Goal: Ask a question: Seek information or help from site administrators or community

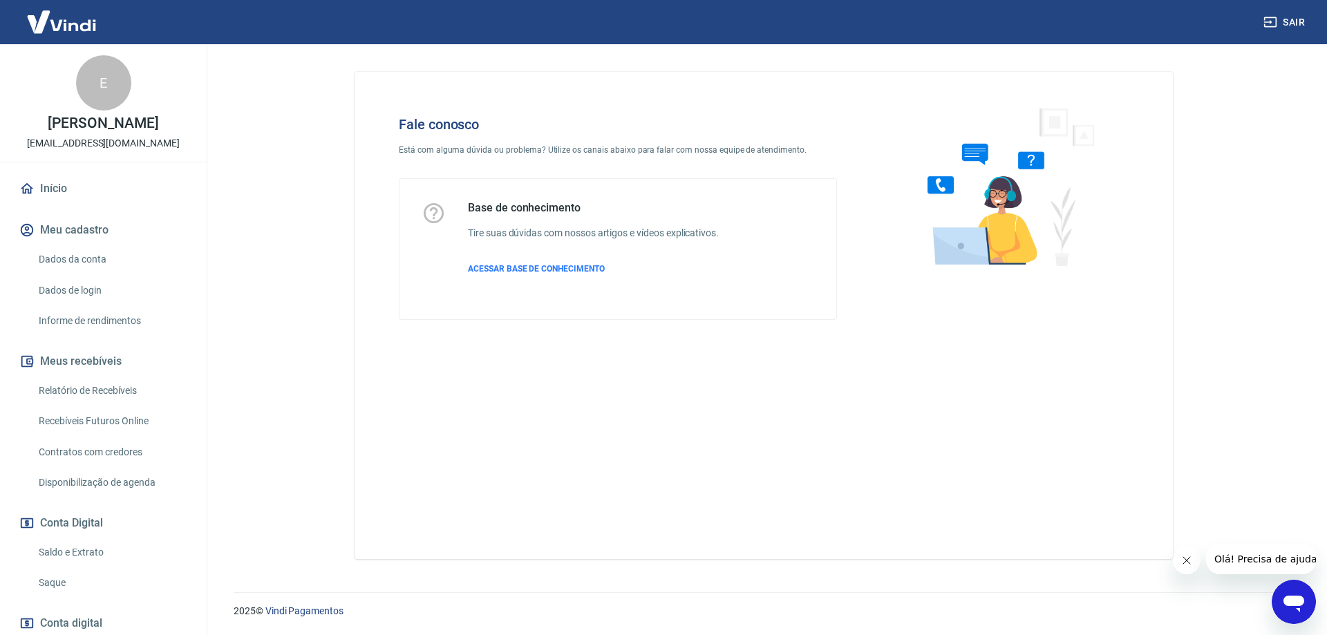
click at [1286, 600] on icon "Abrir janela de mensagens" at bounding box center [1293, 604] width 21 height 17
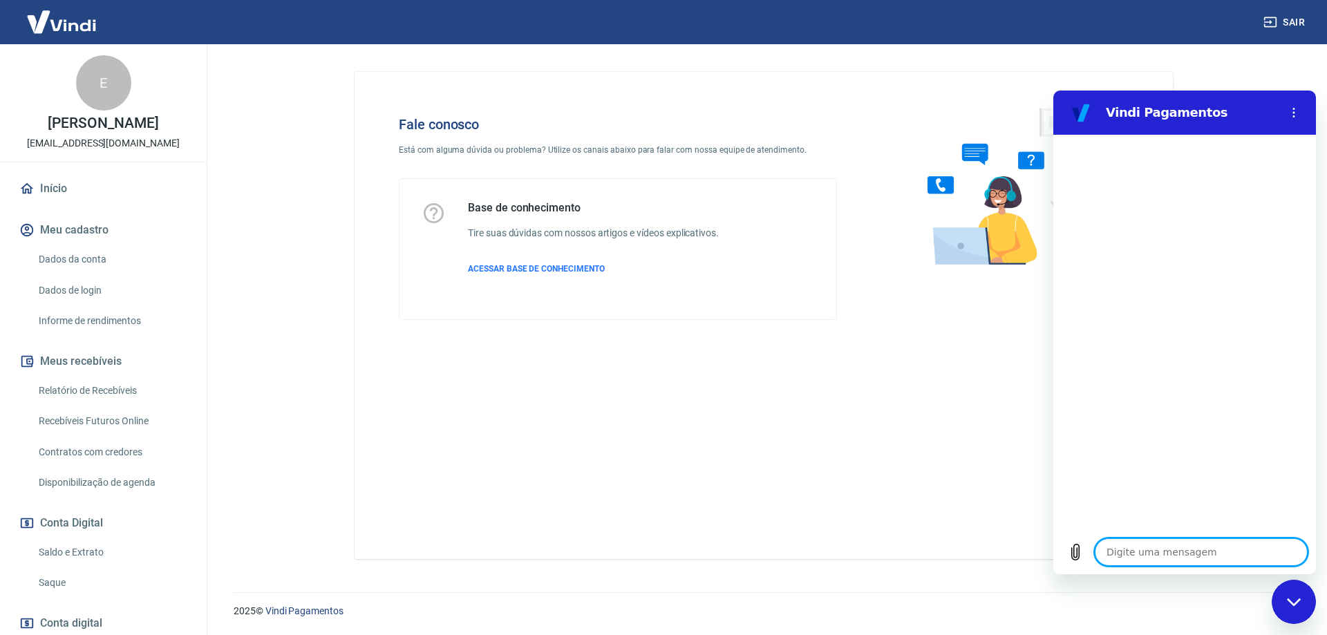
type textarea "f"
type textarea "x"
type textarea "fa"
type textarea "x"
type textarea "fal"
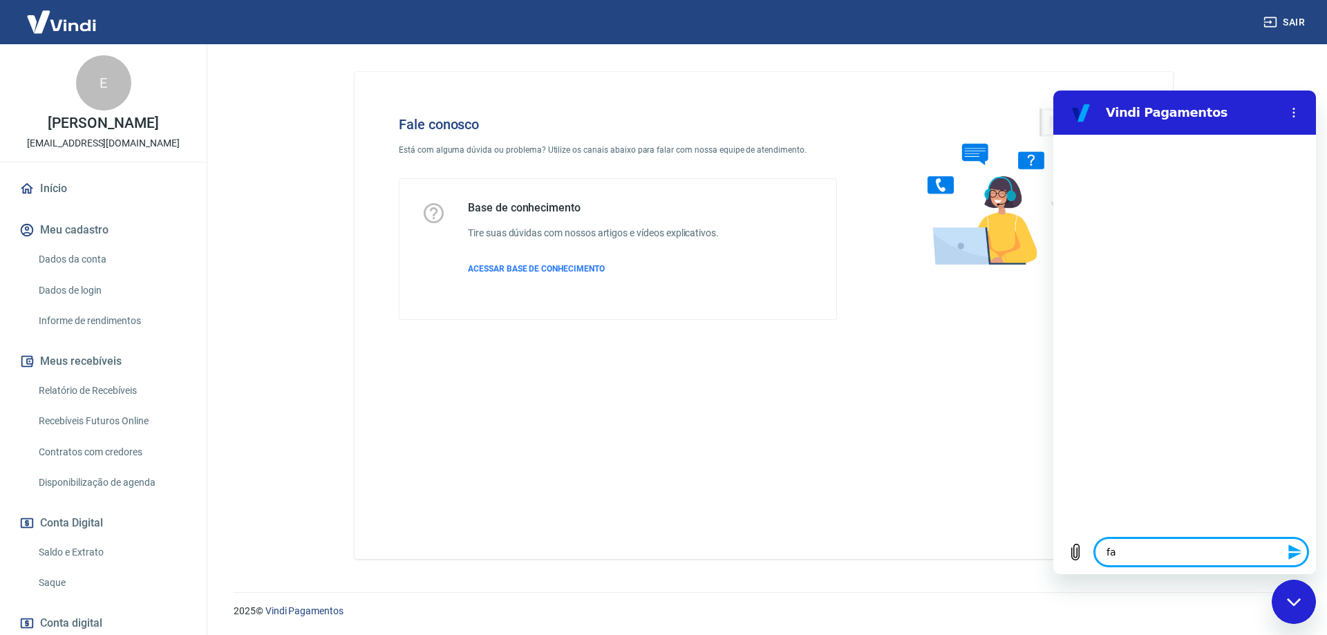
type textarea "x"
type textarea "fala"
type textarea "x"
type textarea "falar"
type textarea "x"
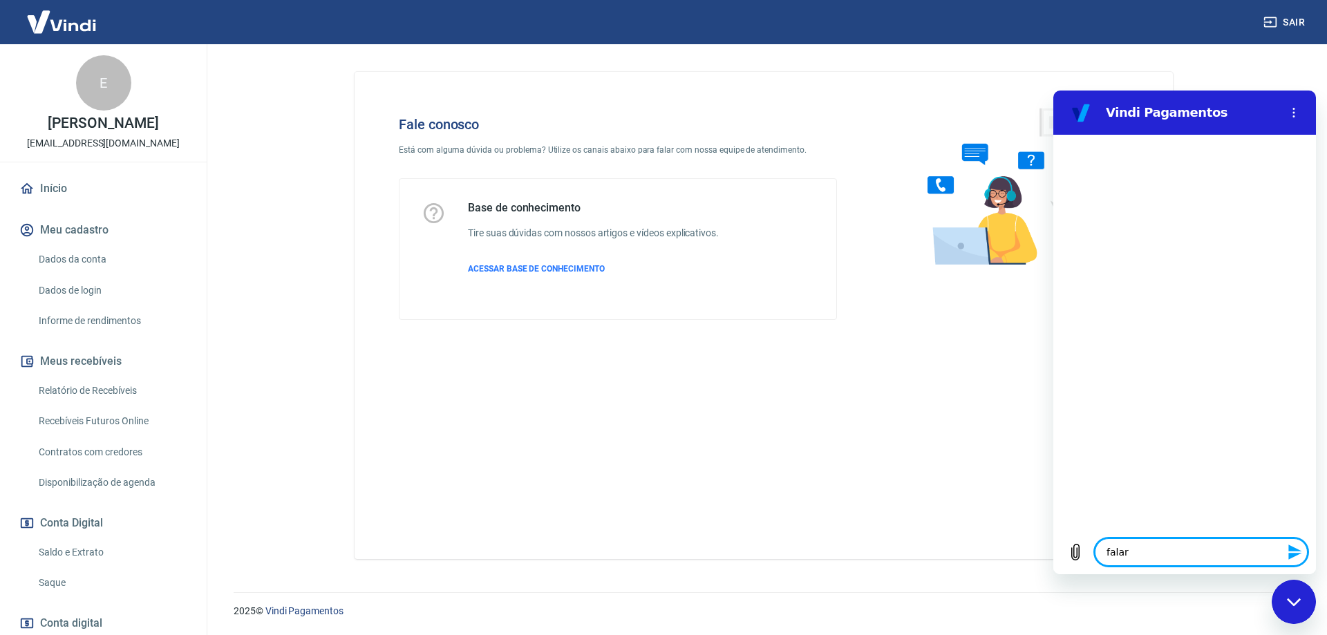
type textarea "falar"
type textarea "x"
type textarea "falar c"
type textarea "x"
type textarea "falar co"
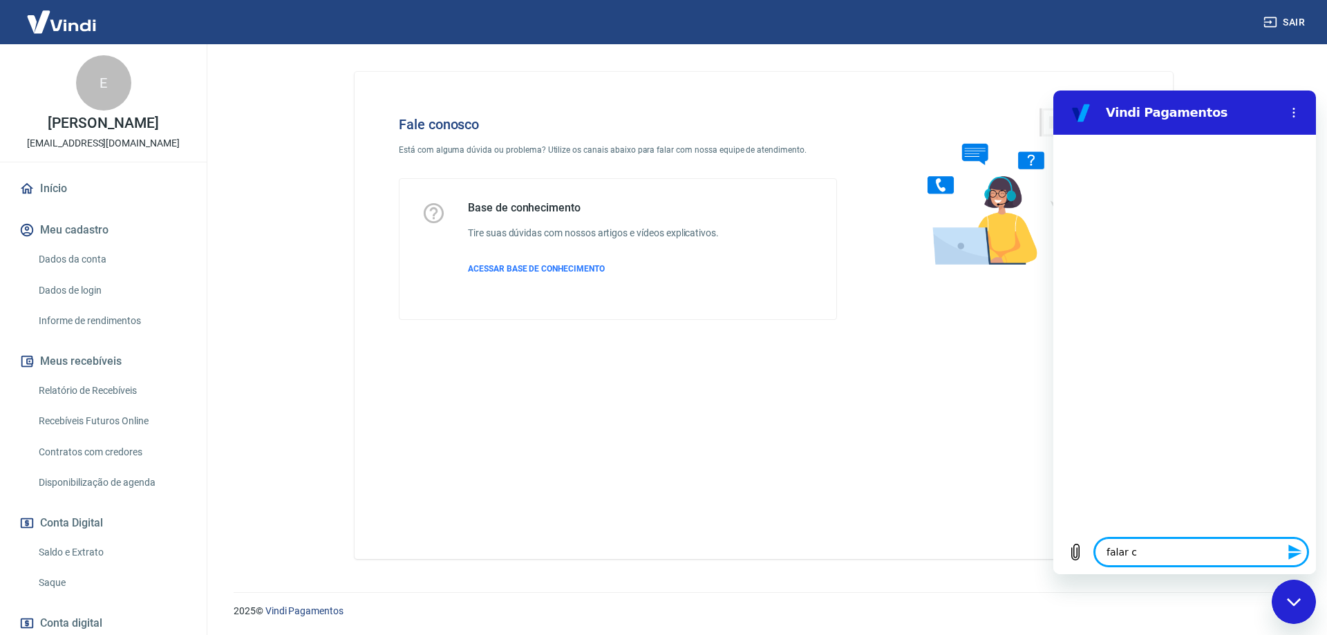
type textarea "x"
type textarea "falar com"
type textarea "x"
type textarea "falar com"
type textarea "x"
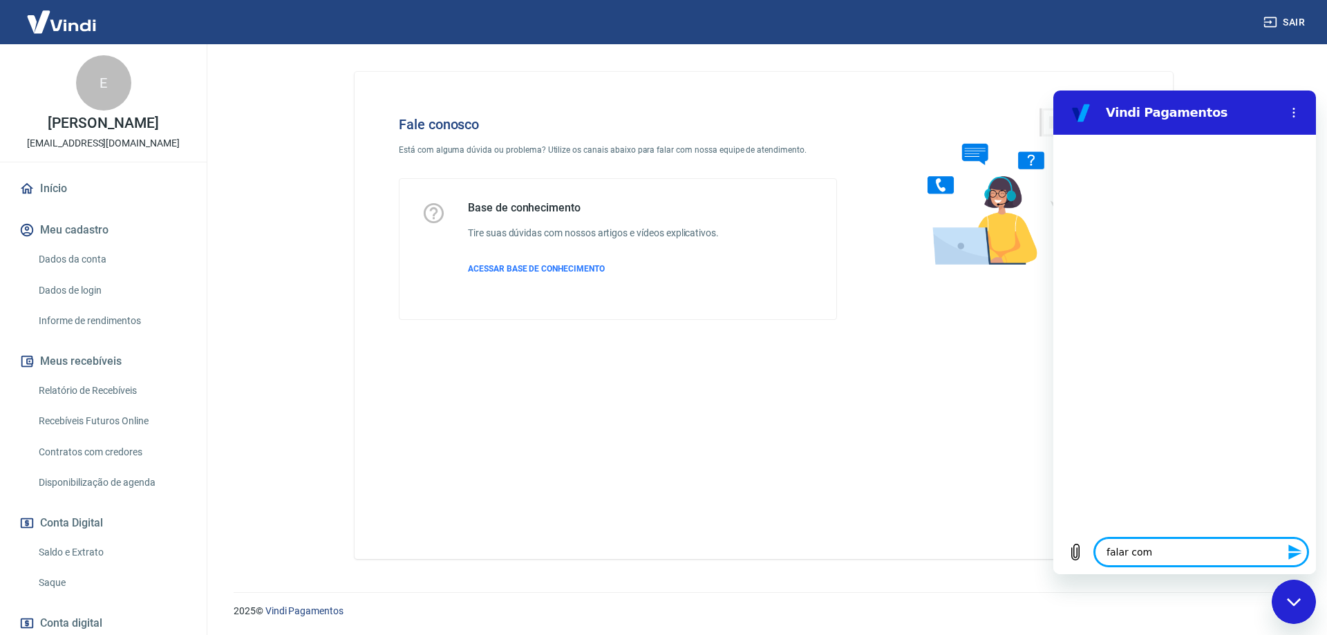
type textarea "falar com a"
type textarea "x"
type textarea "falar com at"
type textarea "x"
type textarea "falar com ate"
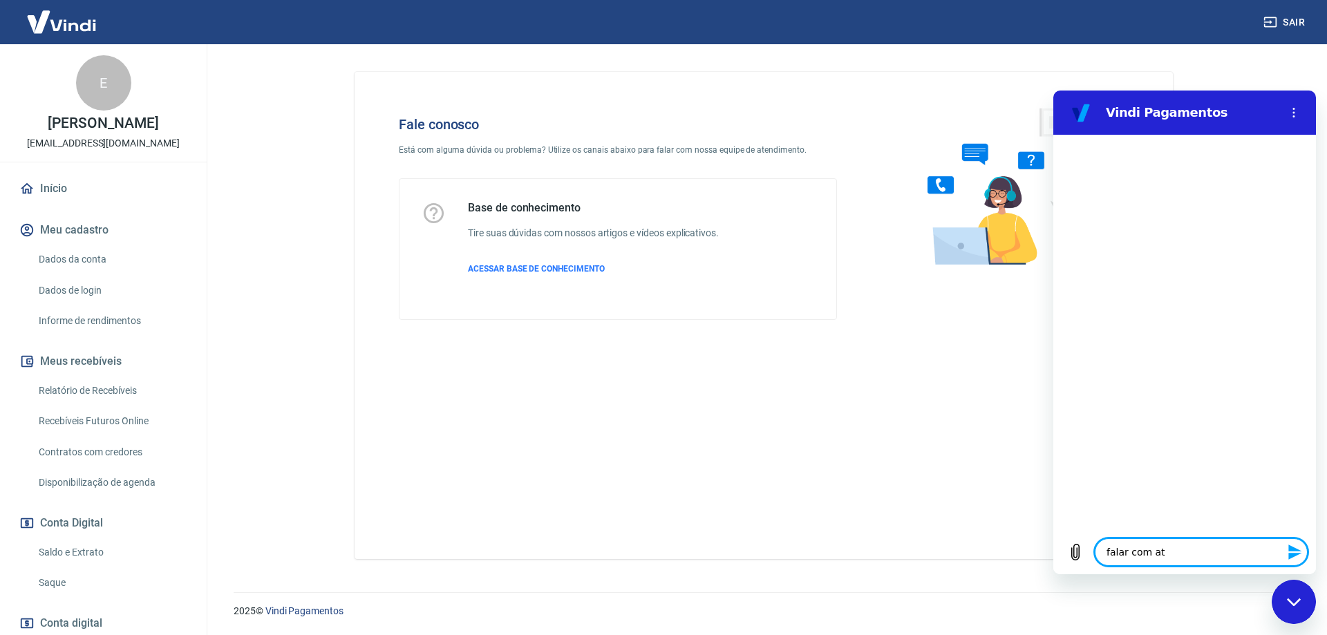
type textarea "x"
type textarea "falar com aten"
type textarea "x"
type textarea "falar com atend"
type textarea "x"
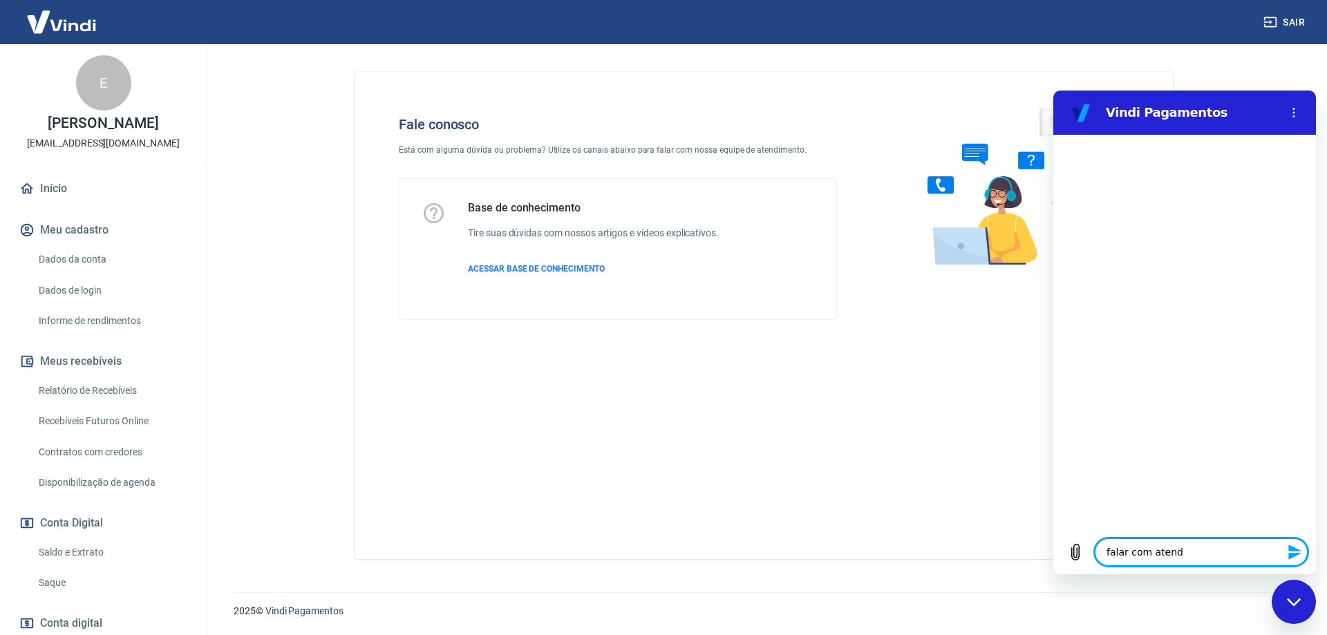
type textarea "falar com atende"
type textarea "x"
type textarea "falar com atenden"
type textarea "x"
type textarea "falar com atendent"
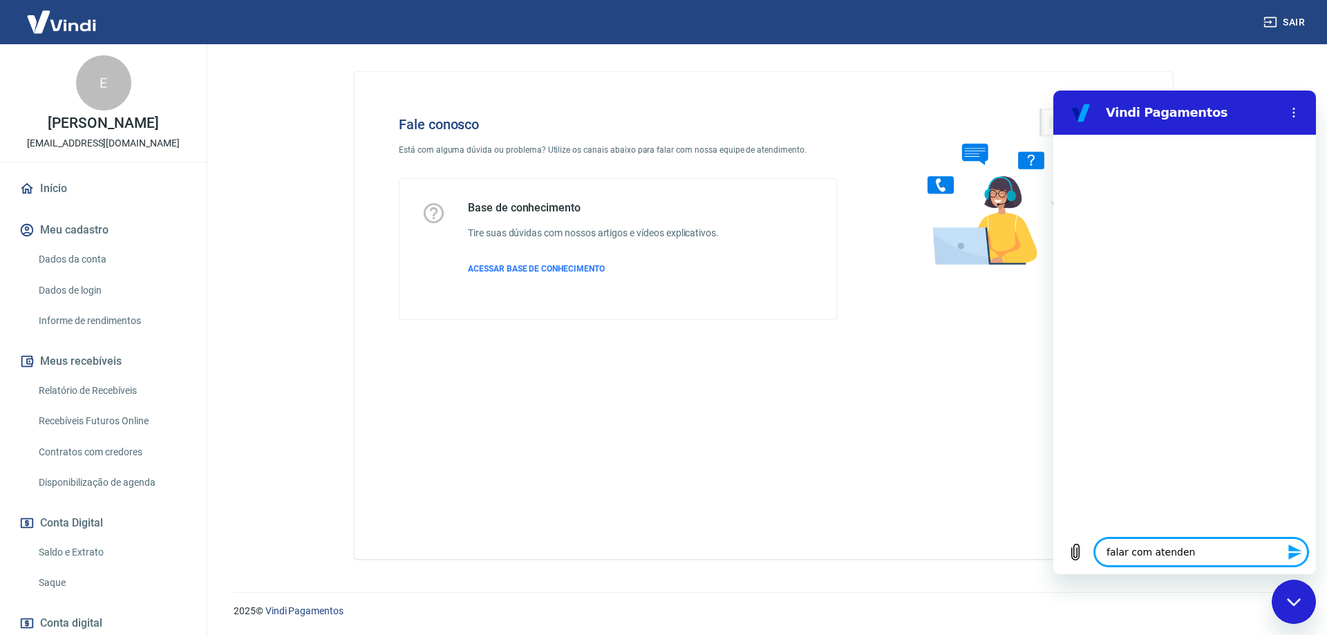
type textarea "x"
type textarea "falar com atendente"
type textarea "x"
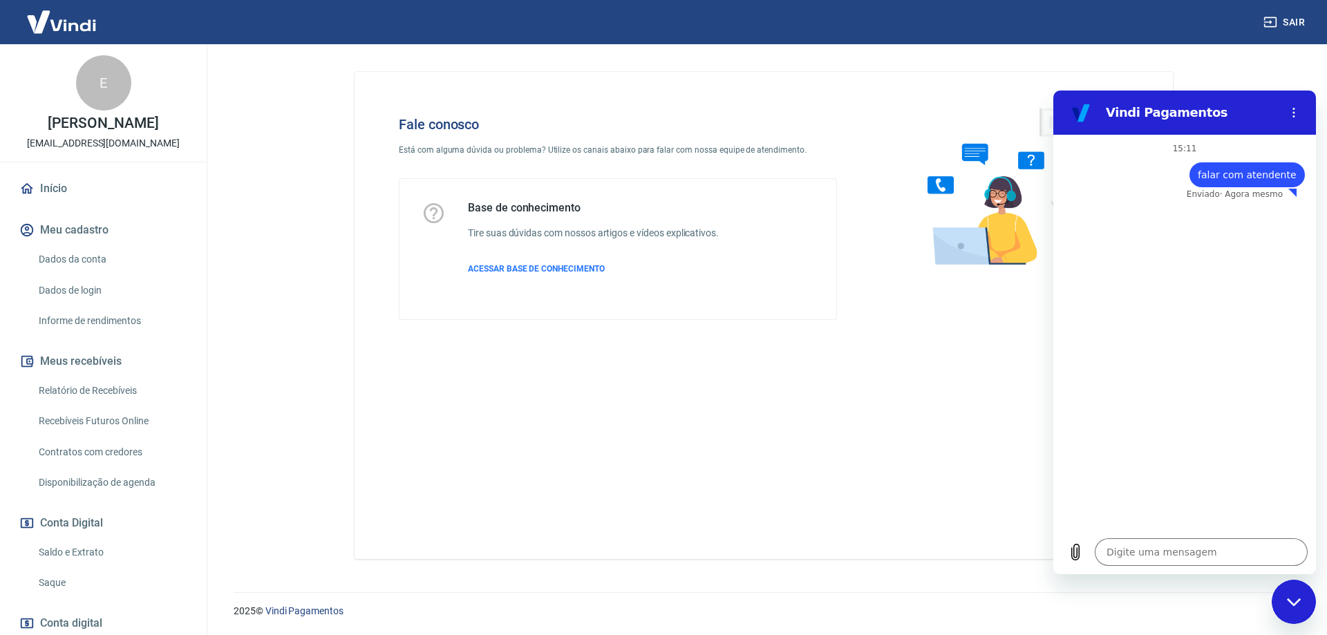
type textarea "x"
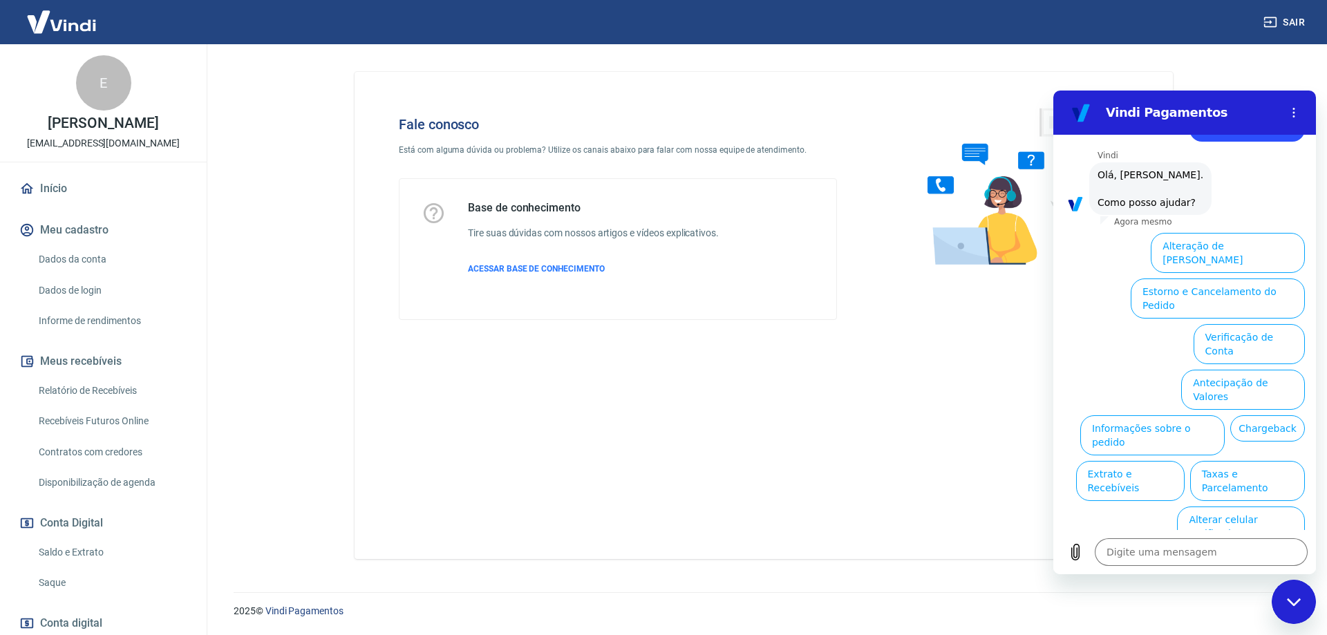
scroll to position [46, 0]
click at [1157, 548] on textarea at bounding box center [1201, 552] width 213 height 28
type textarea "f"
type textarea "x"
type textarea "fa"
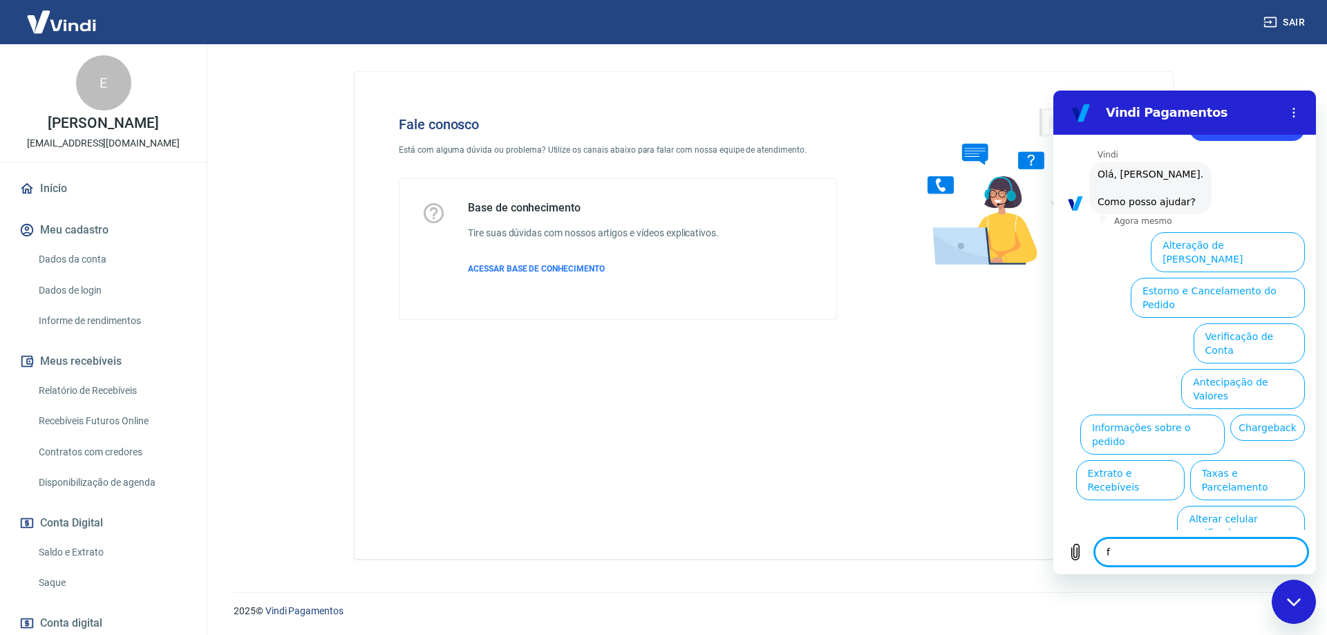
type textarea "x"
type textarea "fal"
type textarea "x"
type textarea "fala"
type textarea "x"
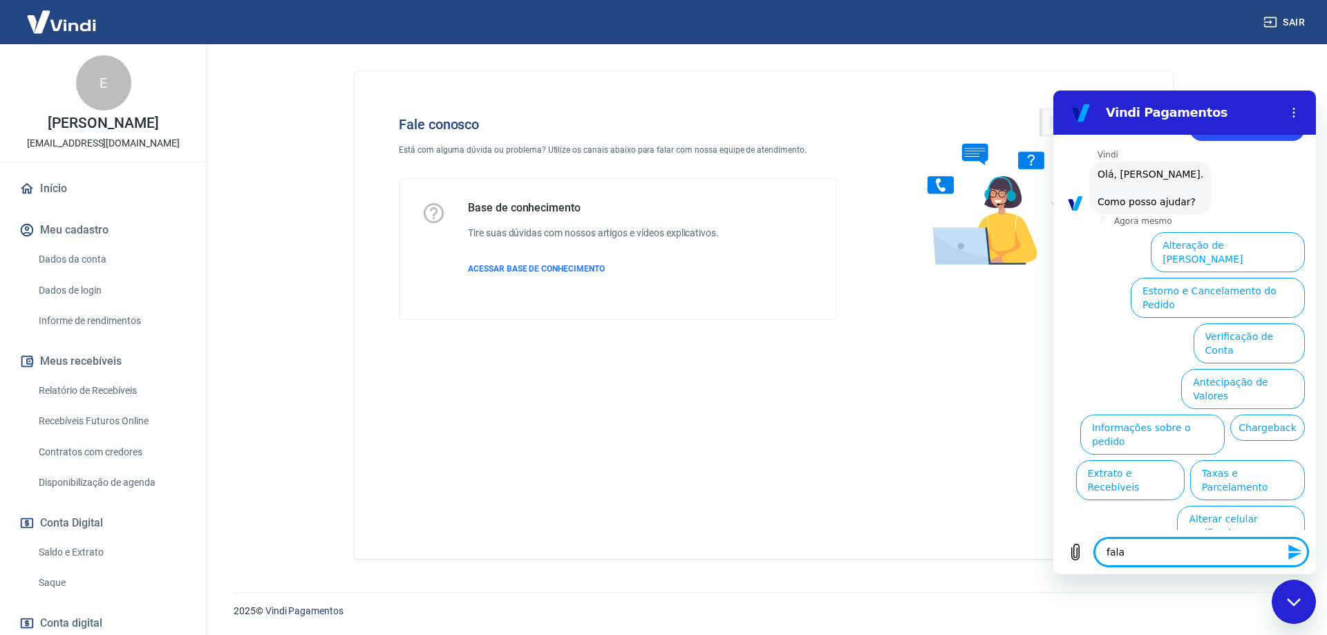
type textarea "falar"
type textarea "x"
type textarea "falar"
type textarea "x"
type textarea "falar c"
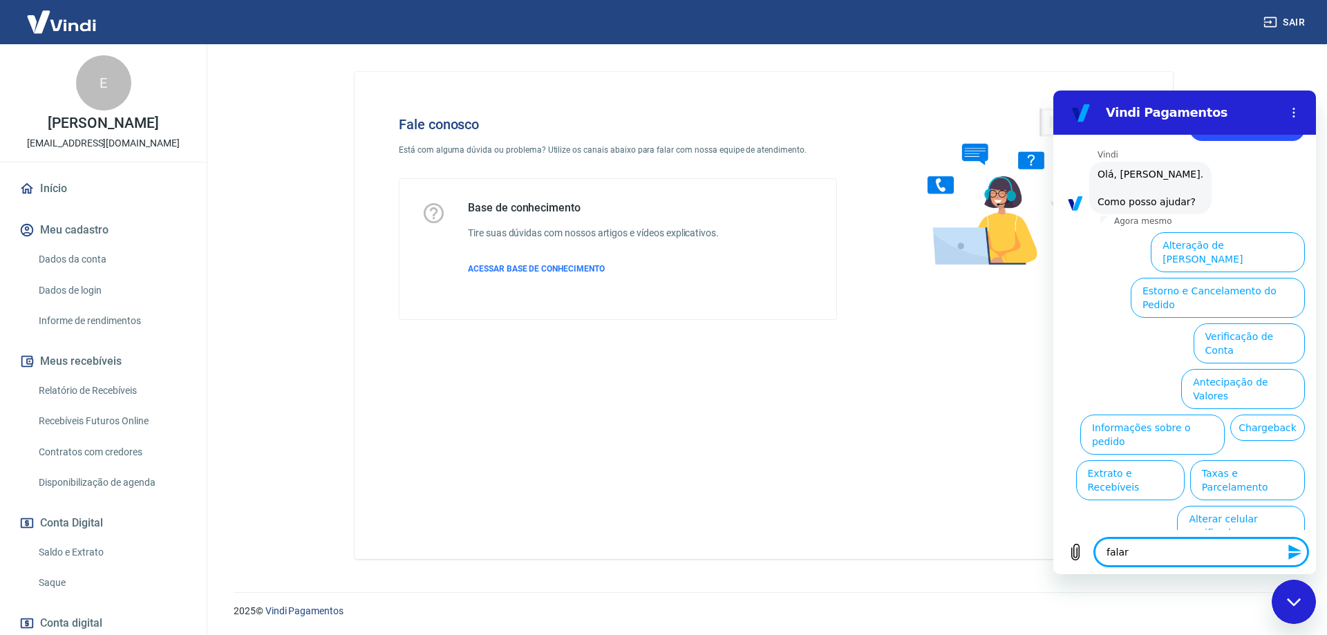
type textarea "x"
type textarea "falar co"
type textarea "x"
type textarea "falar com"
type textarea "x"
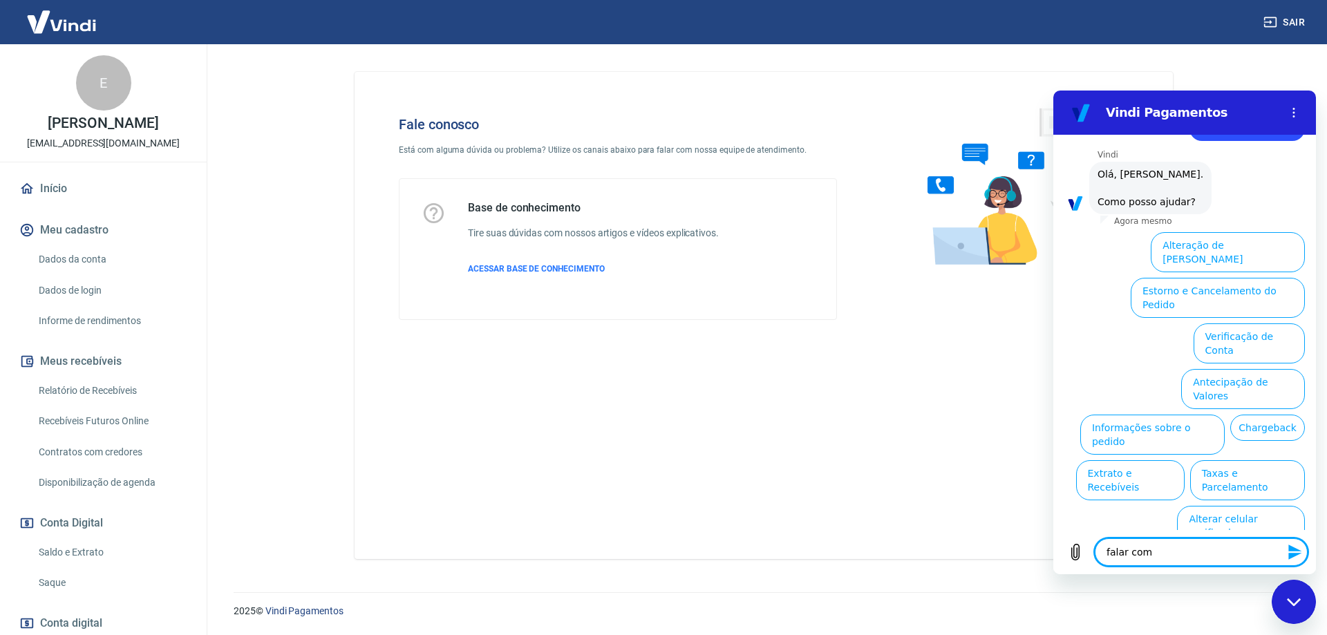
type textarea "falar com"
type textarea "x"
type textarea "falar com a"
type textarea "x"
type textarea "falar com at"
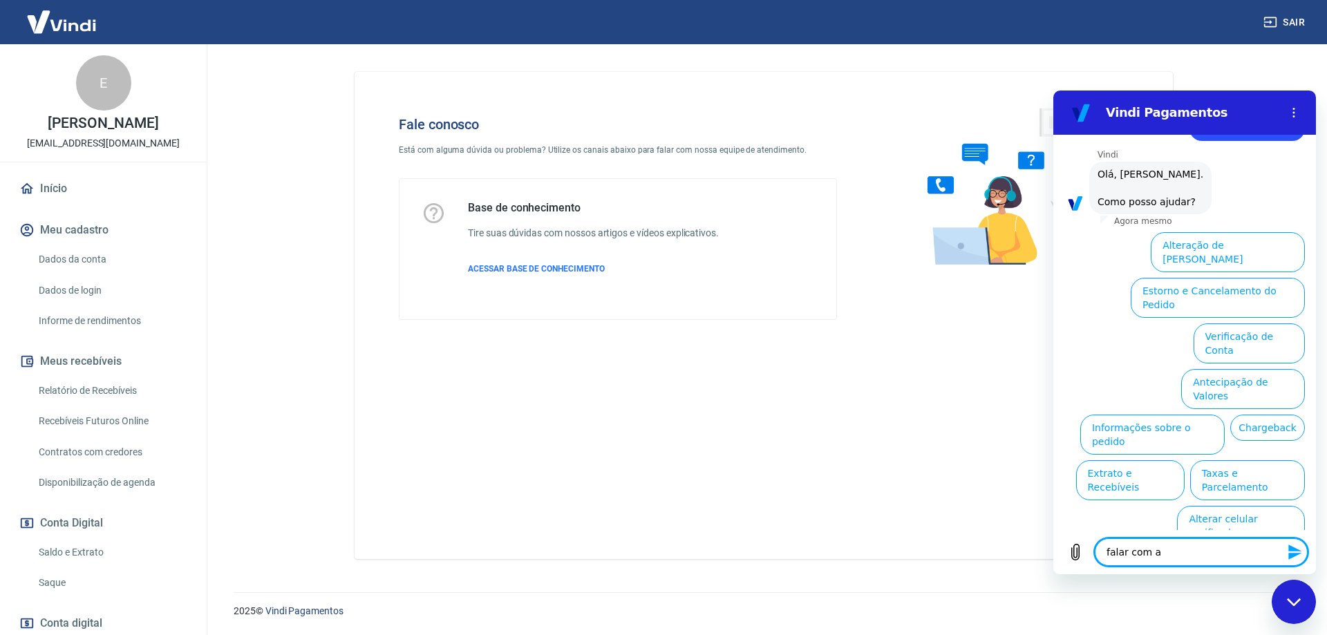
type textarea "x"
type textarea "falar com ate"
type textarea "x"
type textarea "falar com aten"
type textarea "x"
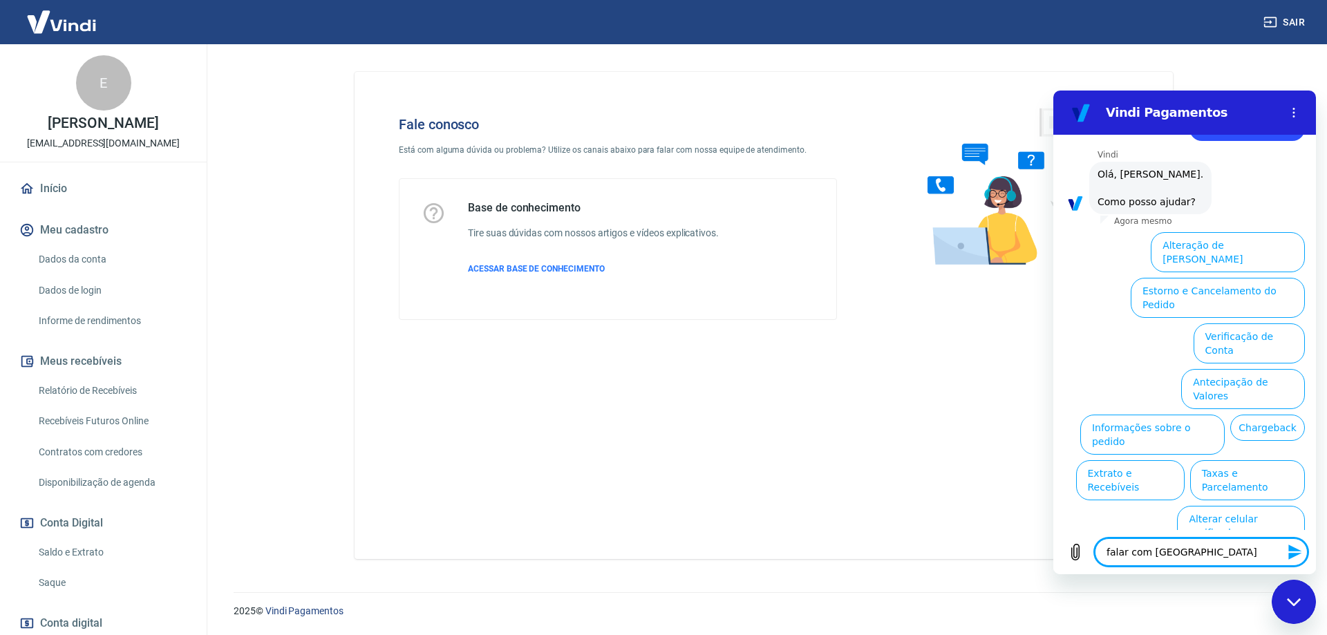
type textarea "falar com atend"
type textarea "x"
type textarea "falar com atende"
type textarea "x"
type textarea "falar com atenden"
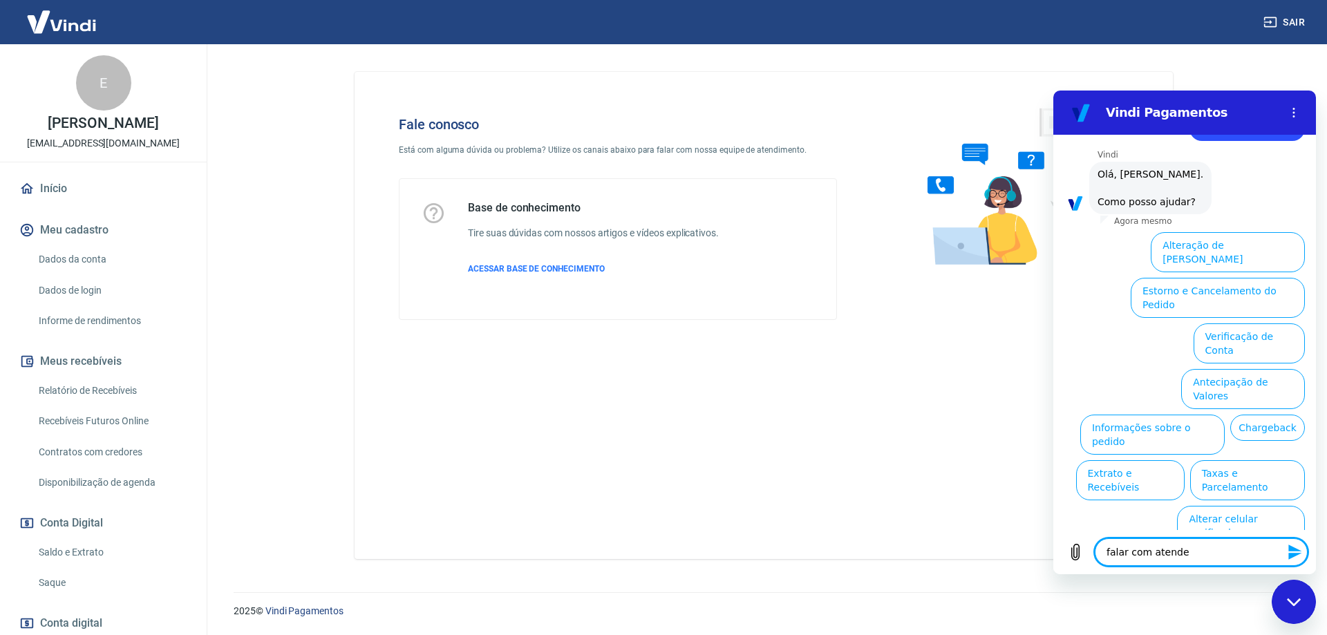
type textarea "x"
type textarea "falar com atendent"
type textarea "x"
type textarea "falar com atendente"
type textarea "x"
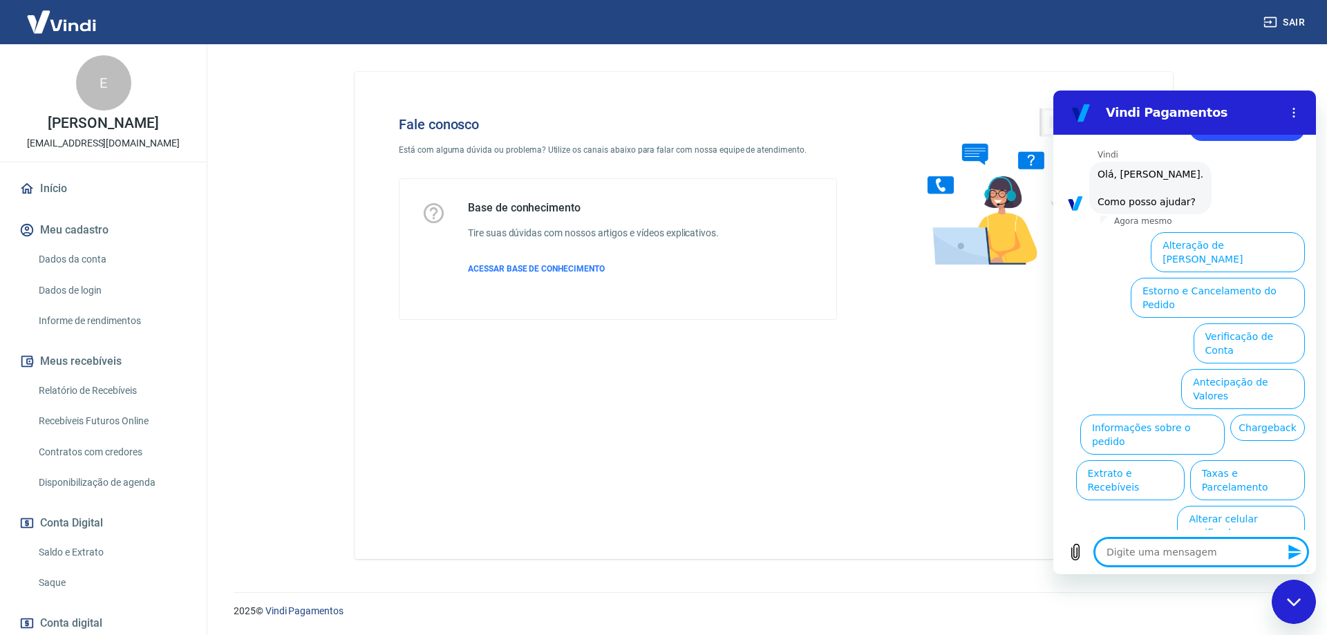
scroll to position [0, 0]
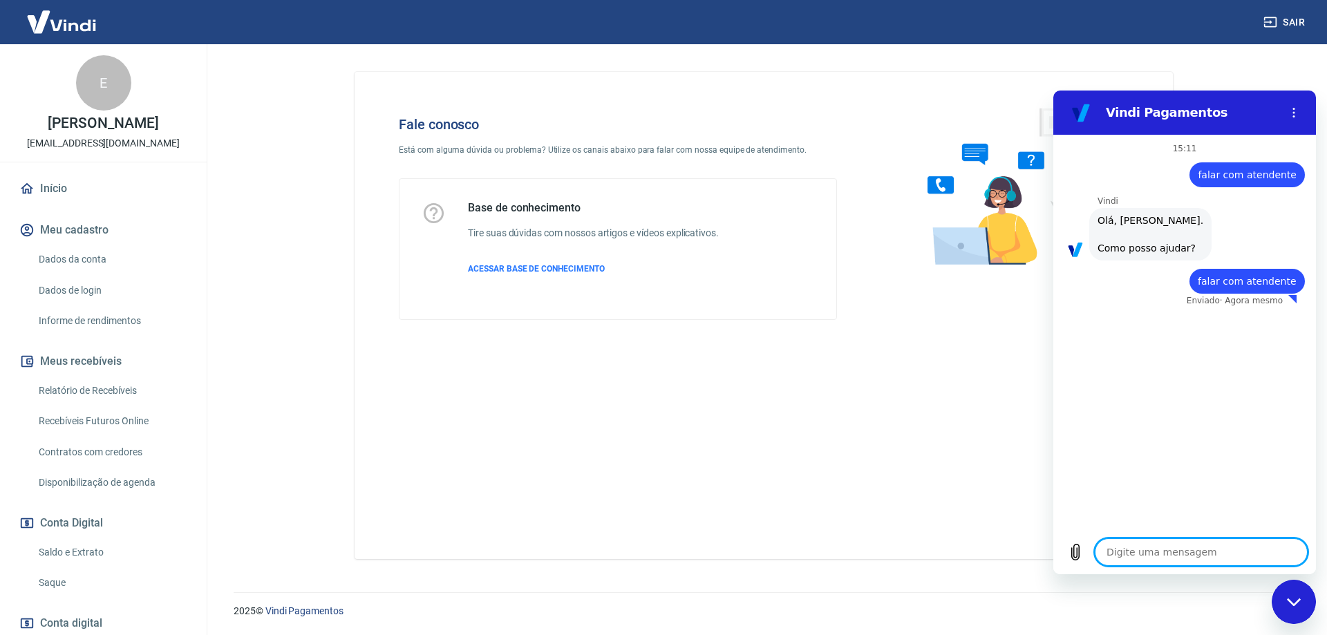
type textarea "x"
type textarea "F"
type textarea "x"
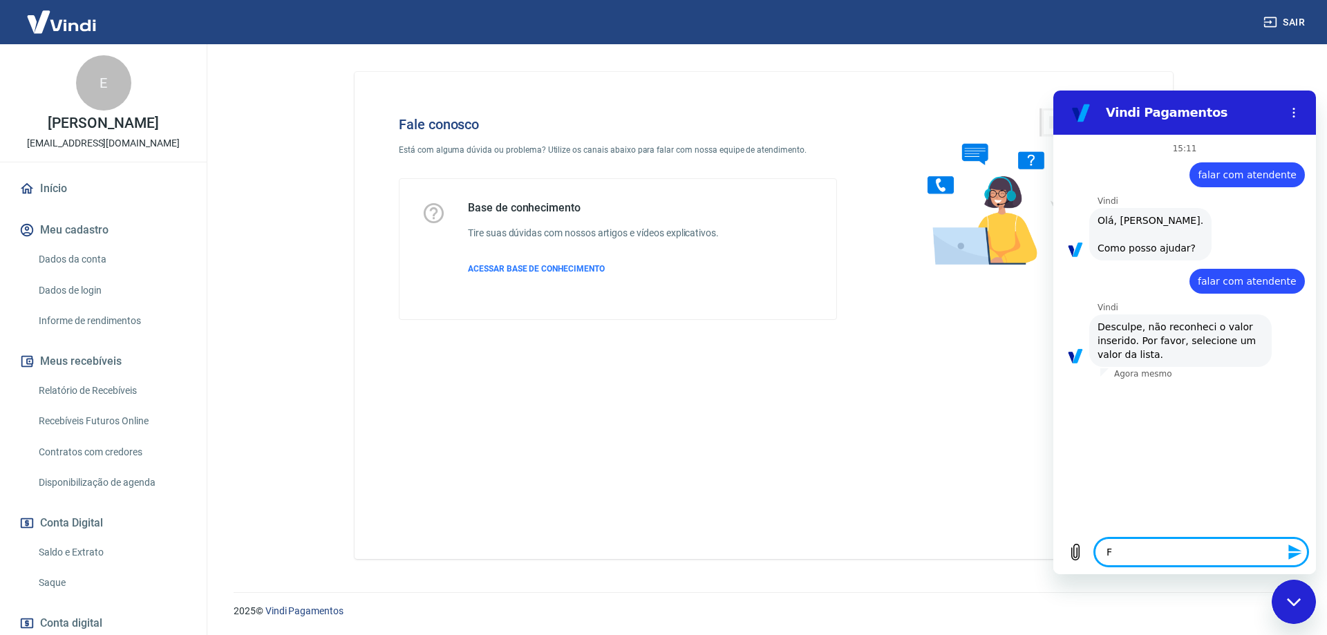
type textarea "Fa"
type textarea "x"
type textarea "Fal"
type textarea "x"
type textarea "Fala"
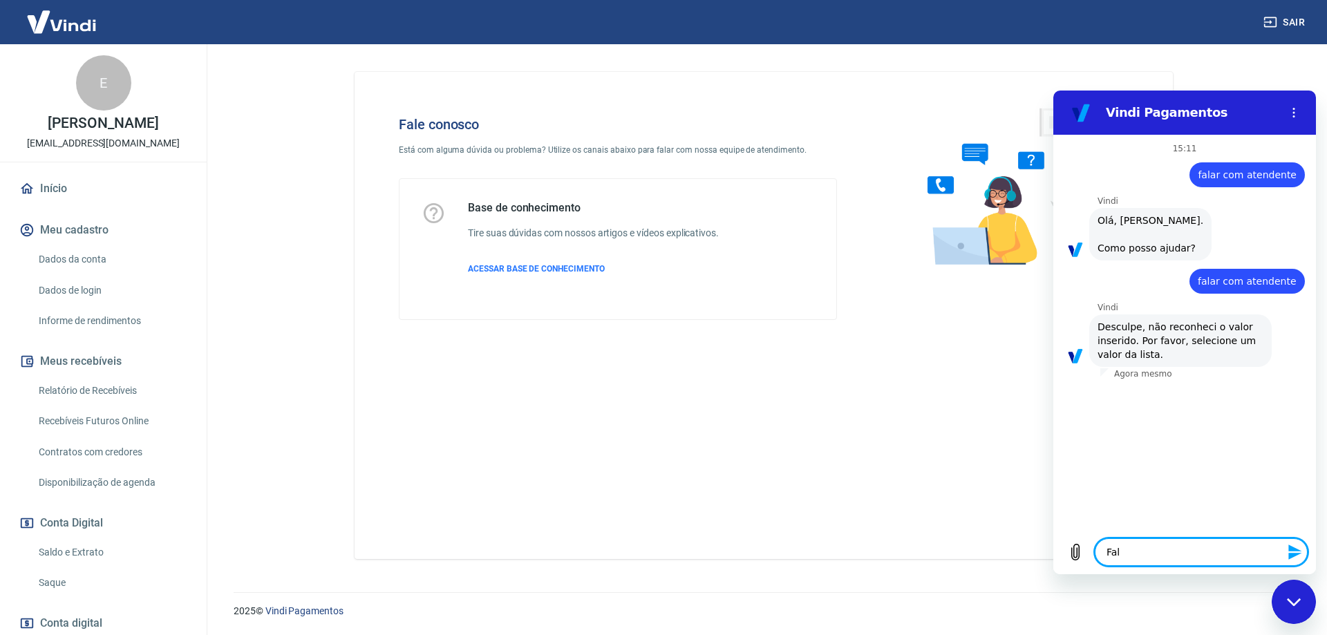
type textarea "x"
type textarea "Falar"
type textarea "x"
type textarea "Falar"
type textarea "x"
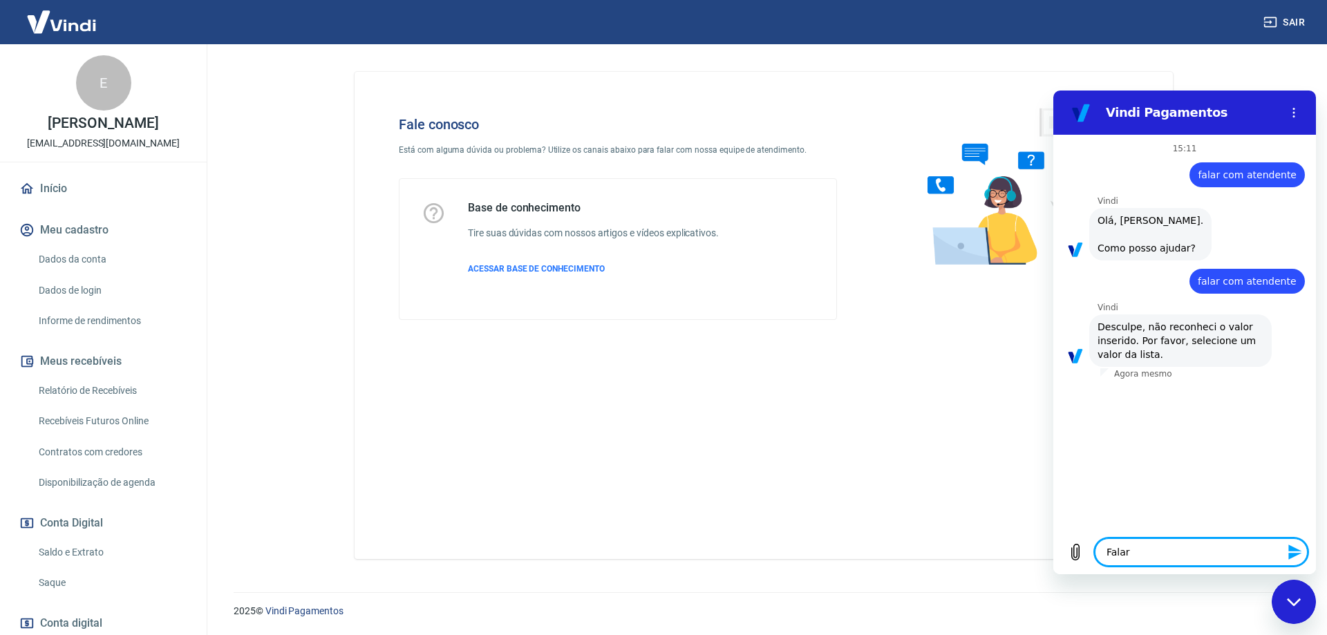
type textarea "Falar c"
type textarea "x"
type textarea "Falar co"
type textarea "x"
type textarea "Falar com"
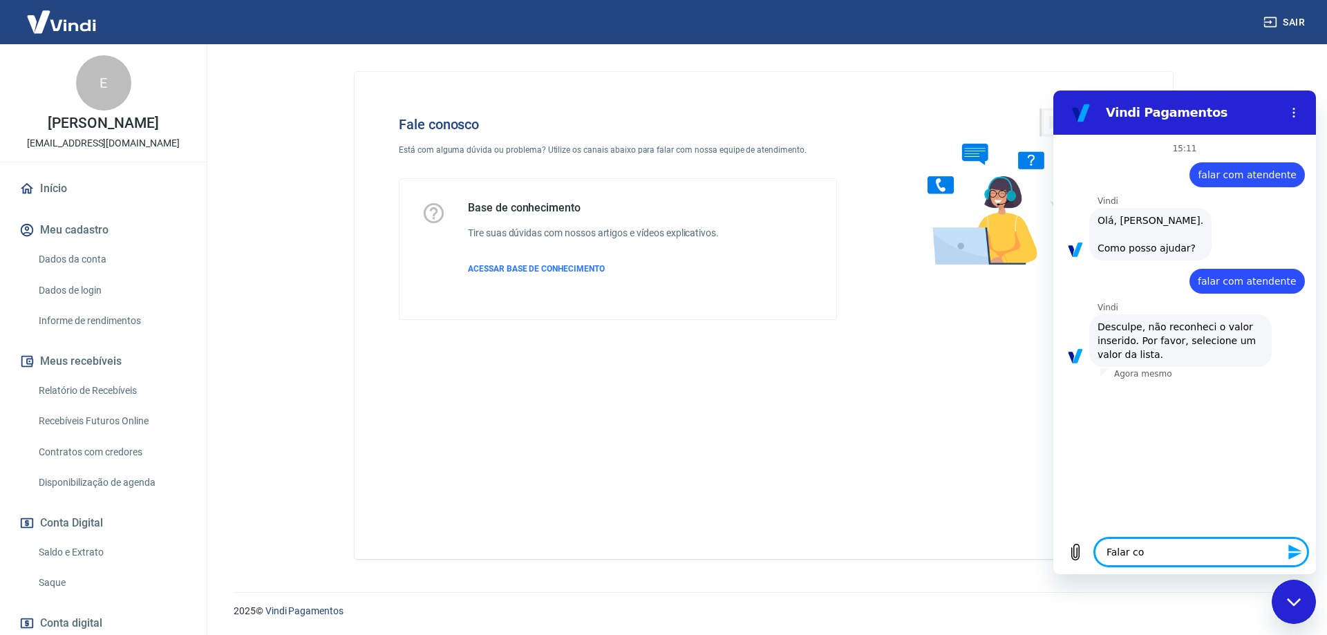
type textarea "x"
type textarea "Falar com"
type textarea "x"
type textarea "Falar com a"
type textarea "x"
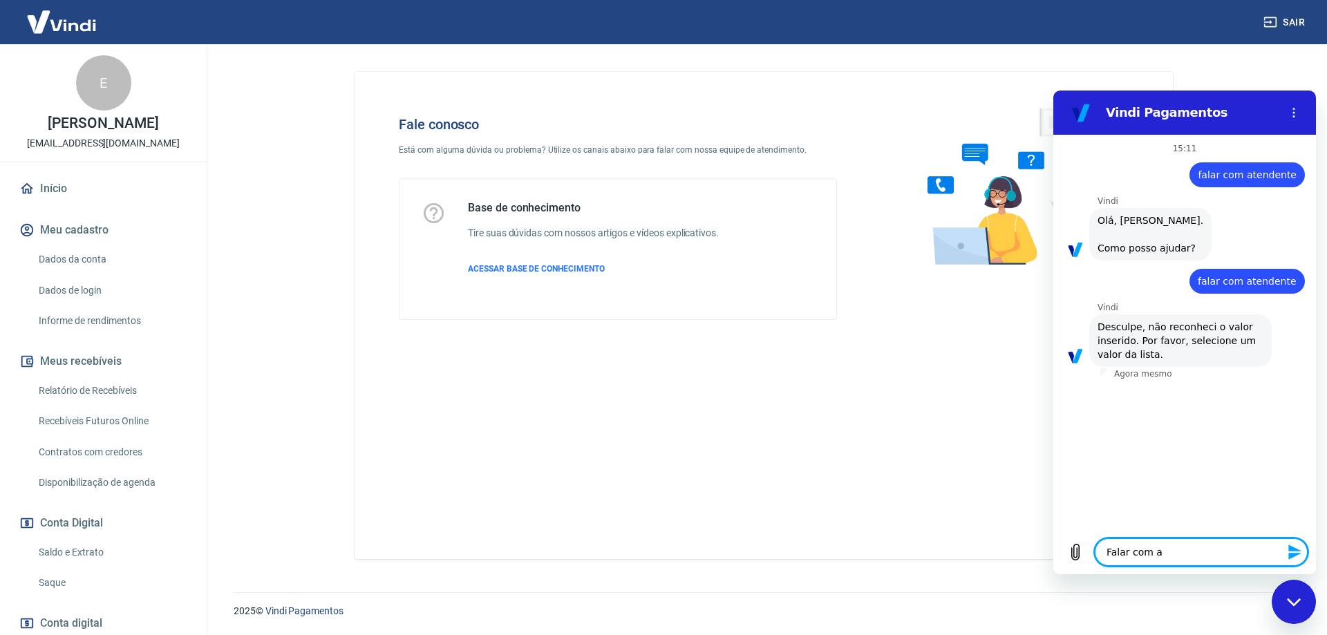
type textarea "Falar com at"
type textarea "x"
type textarea "Falar com ate"
type textarea "x"
type textarea "Falar com aten"
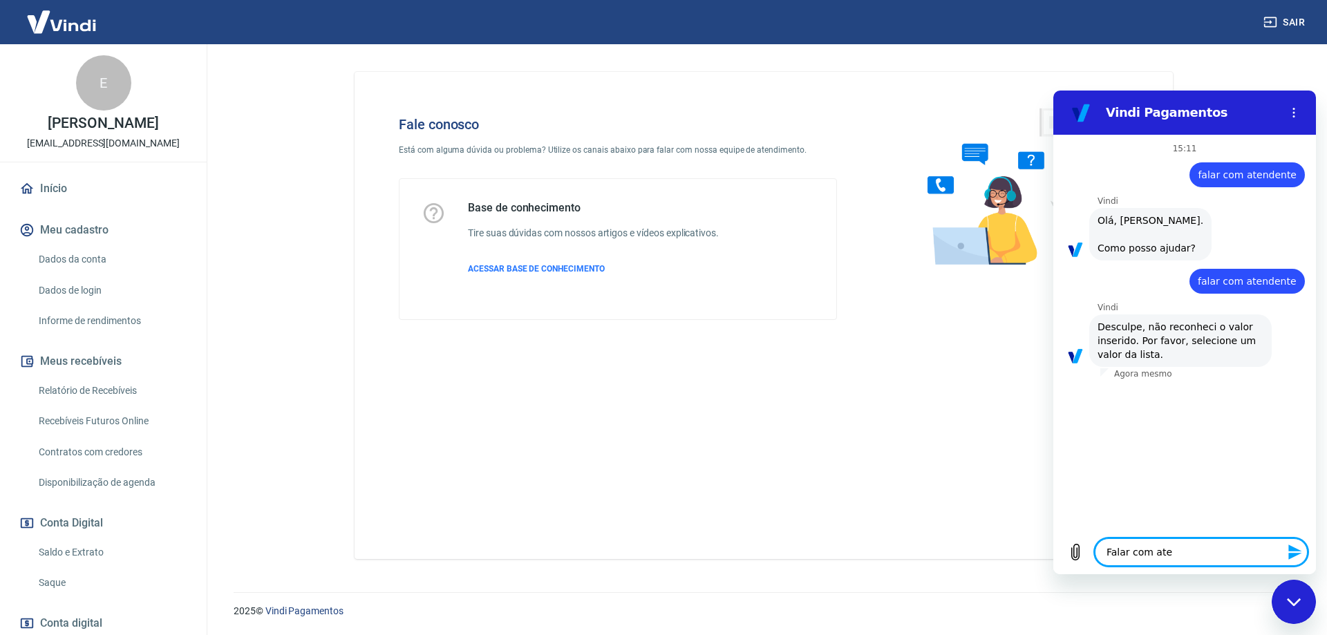
type textarea "x"
type textarea "Falar com atend"
type textarea "x"
type textarea "Falar com atende"
type textarea "x"
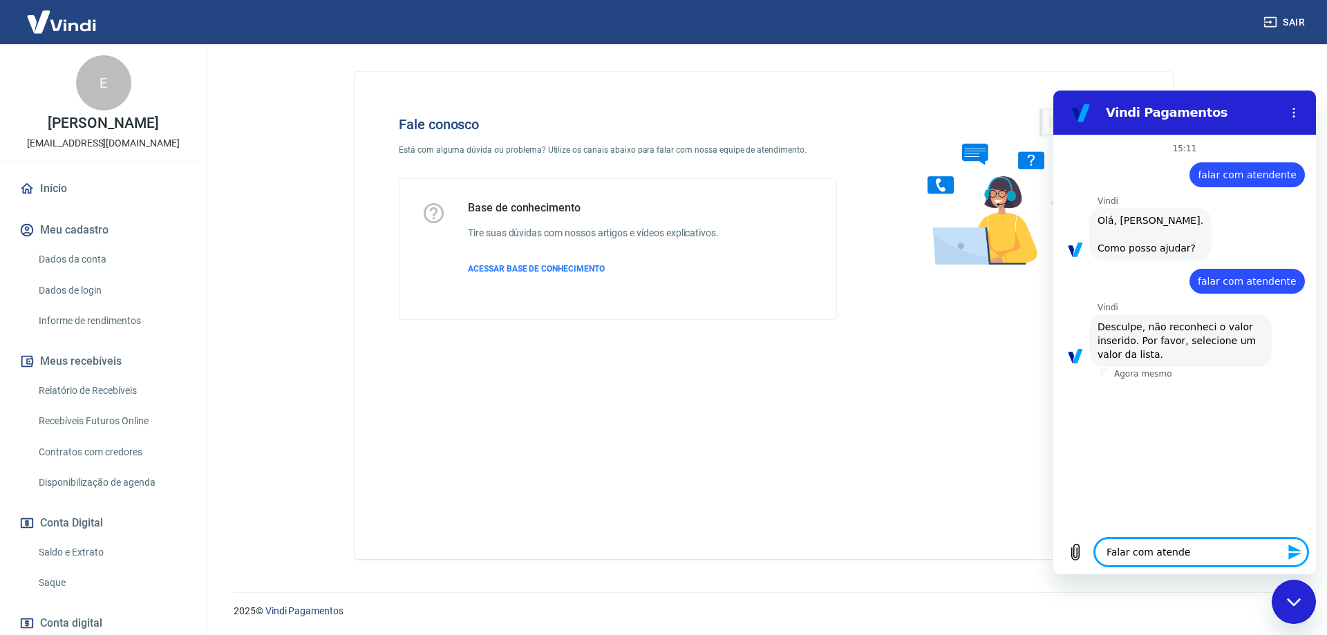
type textarea "Falar com atenden"
type textarea "x"
type textarea "Falar com atendent"
type textarea "x"
type textarea "Falar com atendente"
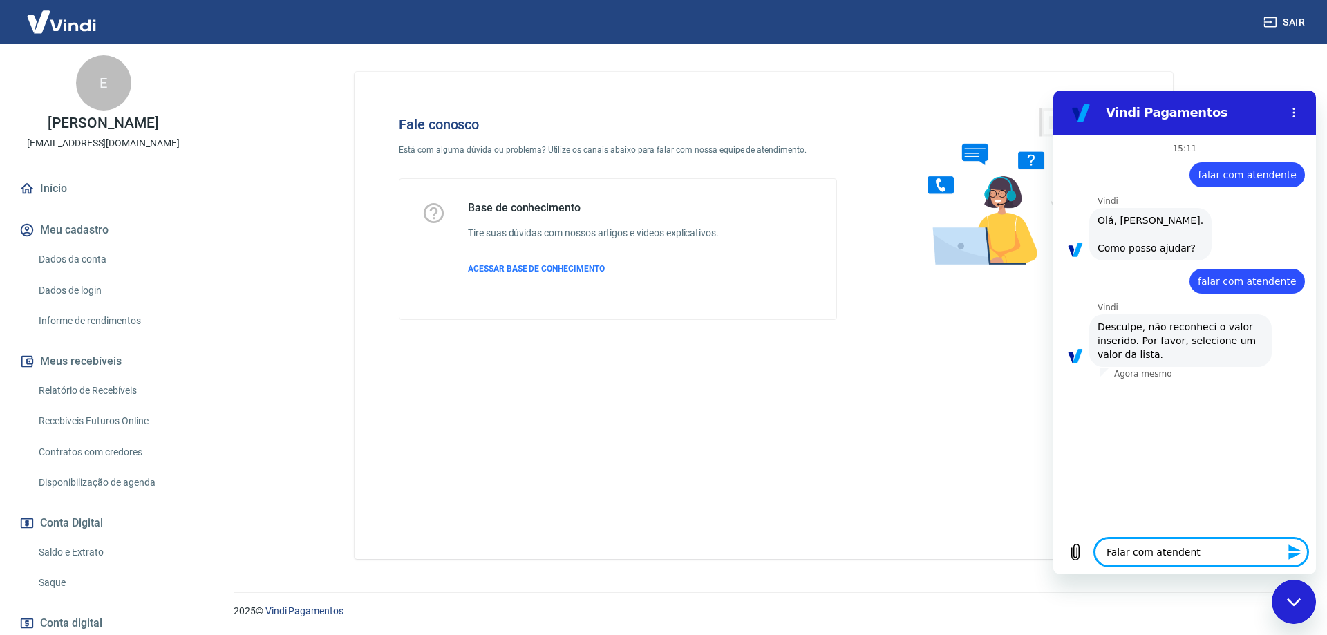
type textarea "x"
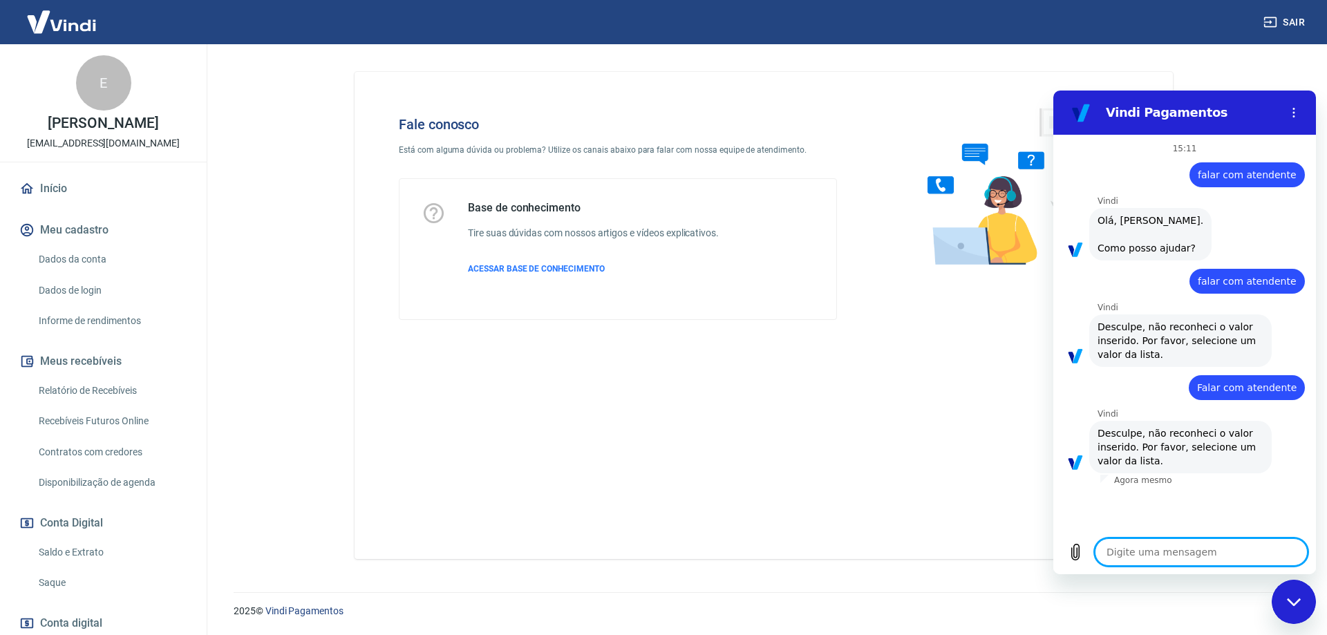
type textarea "x"
type textarea "l"
type textarea "x"
type textarea "lo"
type textarea "x"
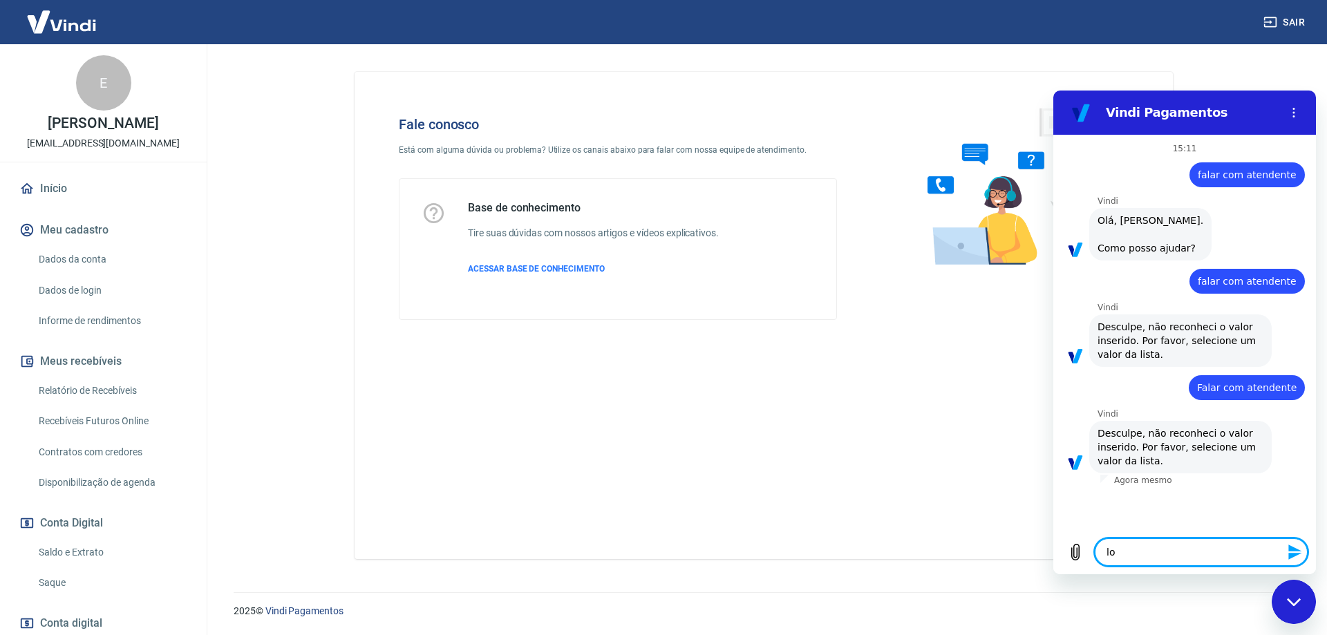
type textarea "log"
type textarea "x"
type textarea "logi"
type textarea "x"
type textarea "login"
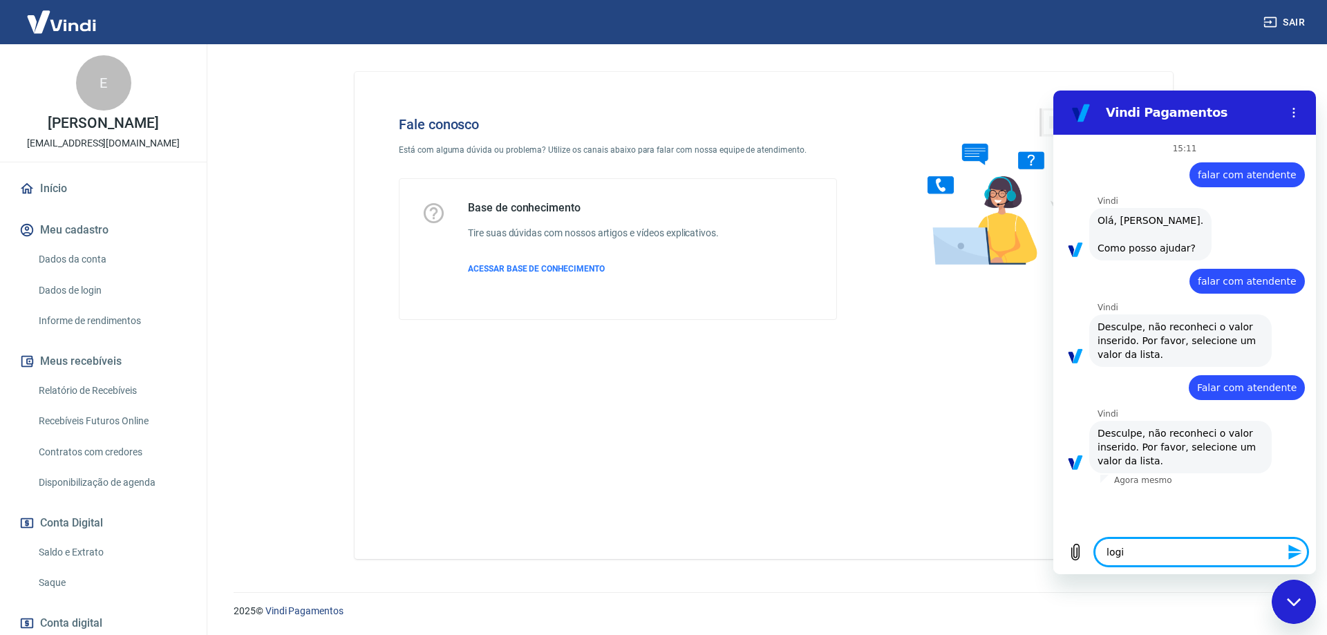
type textarea "x"
type textarea "login"
type textarea "x"
type textarea "login d"
type textarea "x"
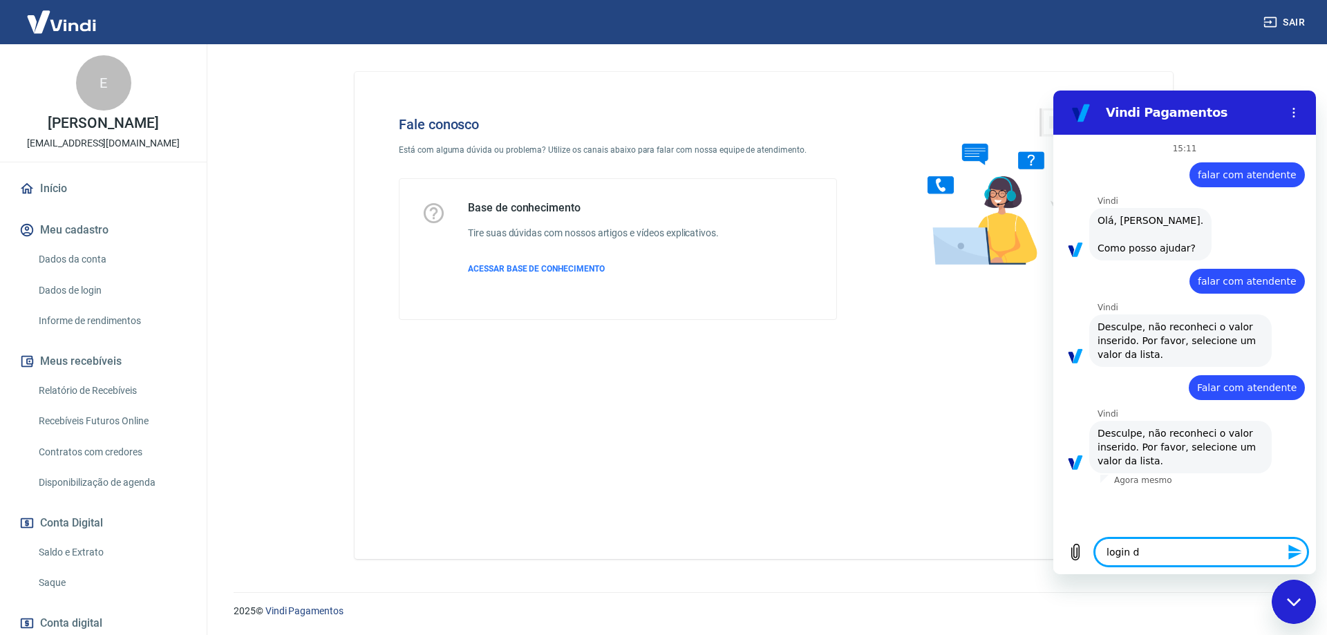
type textarea "login de"
type textarea "x"
type textarea "login de"
type textarea "x"
type textarea "login de a"
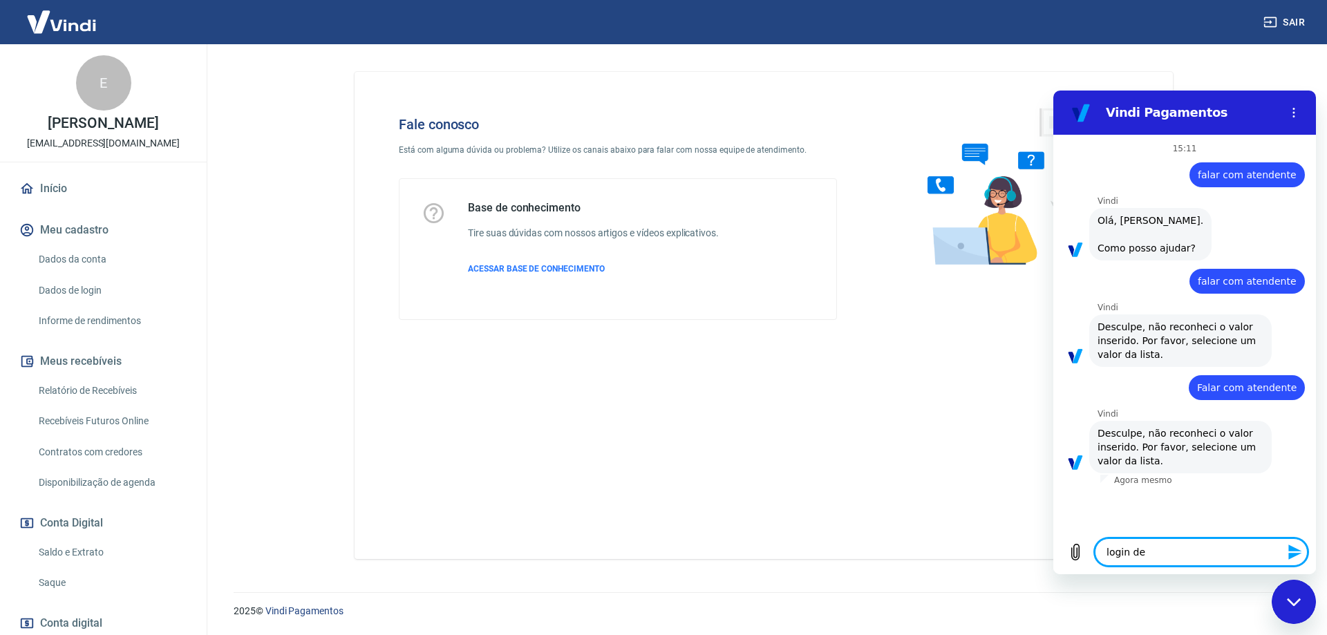
type textarea "x"
type textarea "login de ac"
type textarea "x"
type textarea "login de ace"
type textarea "x"
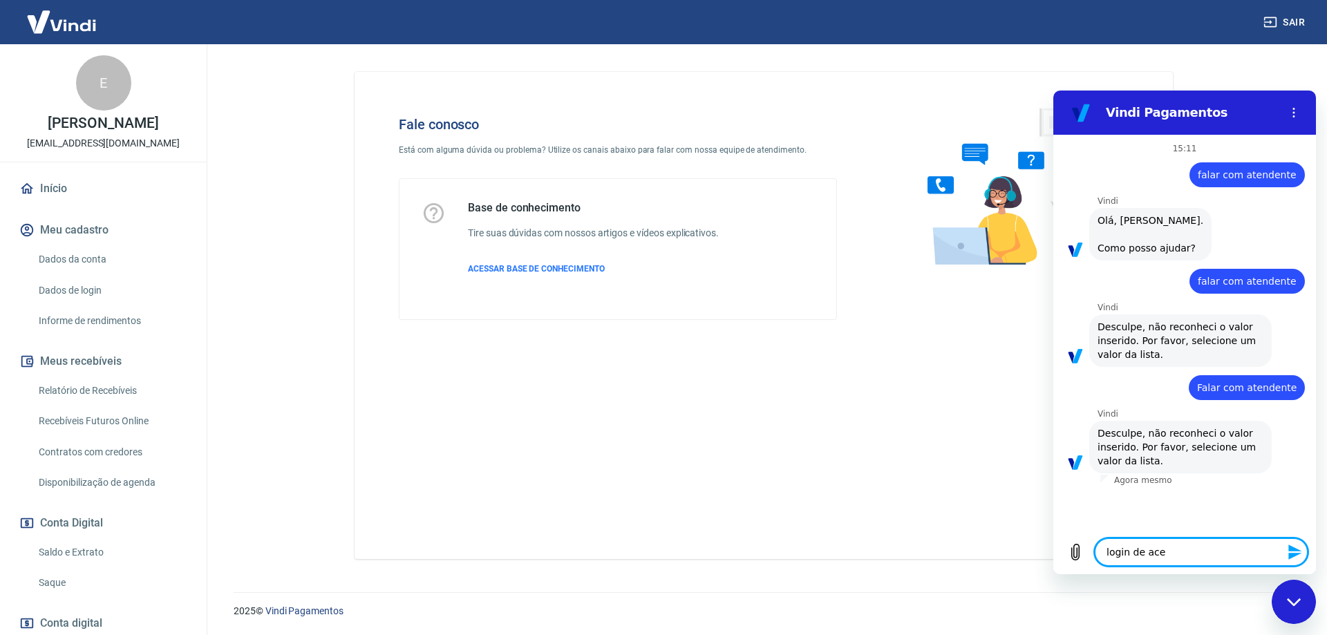
type textarea "login de aces"
type textarea "x"
type textarea "login de acess"
type textarea "x"
type textarea "login de acesso"
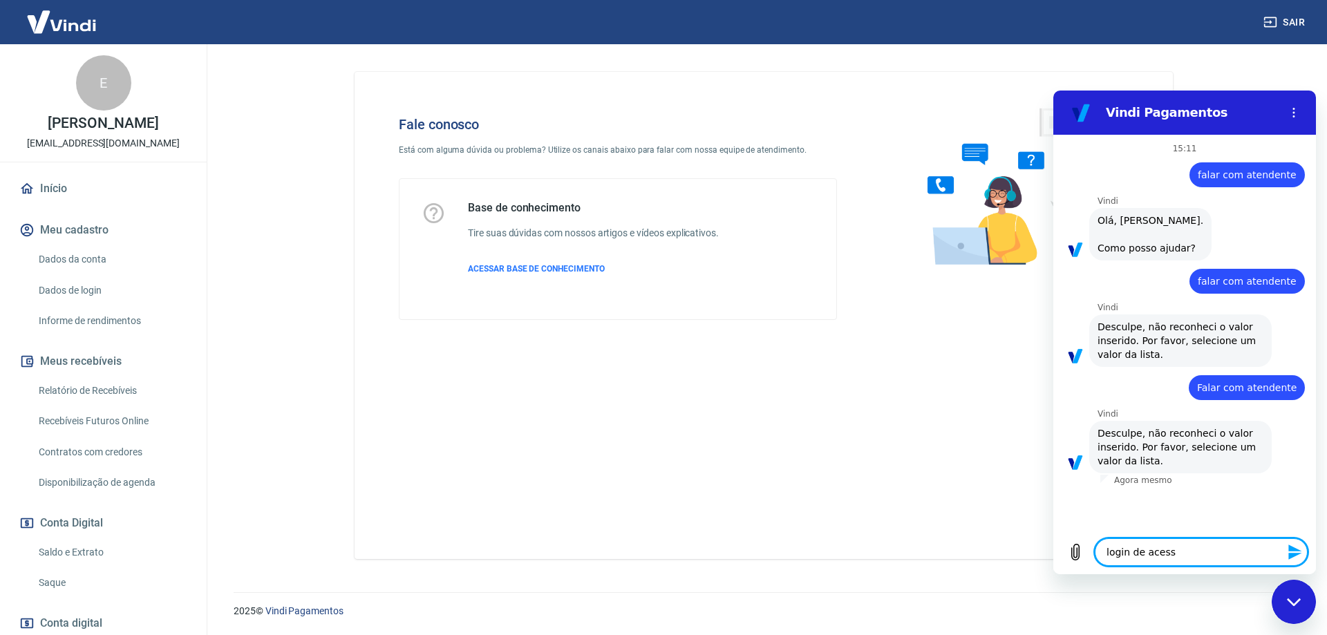
type textarea "x"
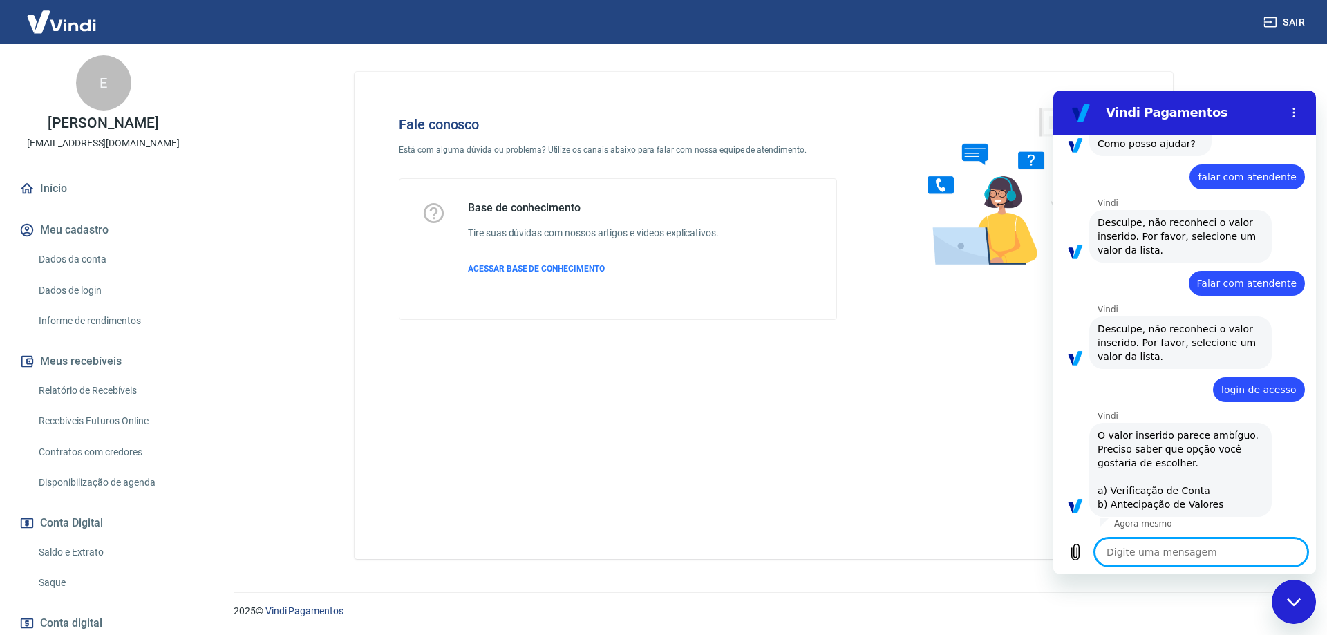
scroll to position [121, 0]
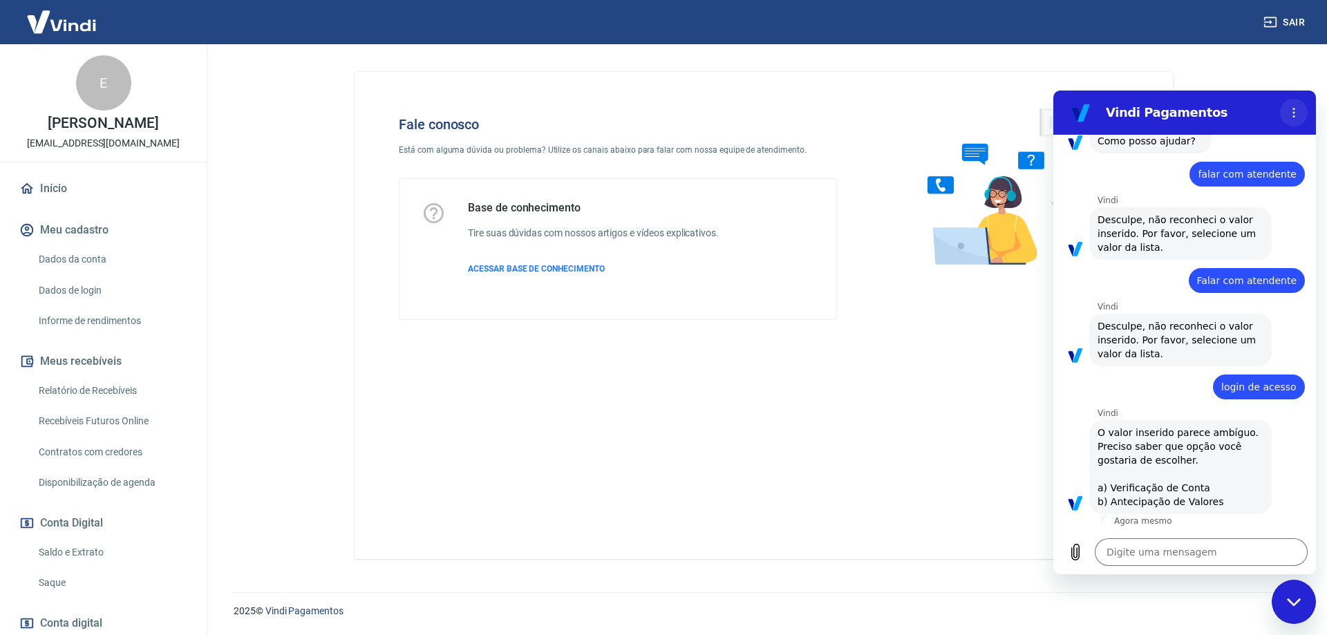
click at [1299, 117] on icon "Menu de opções" at bounding box center [1293, 112] width 11 height 11
click at [1294, 606] on icon "Fechar janela de mensagens" at bounding box center [1294, 602] width 15 height 9
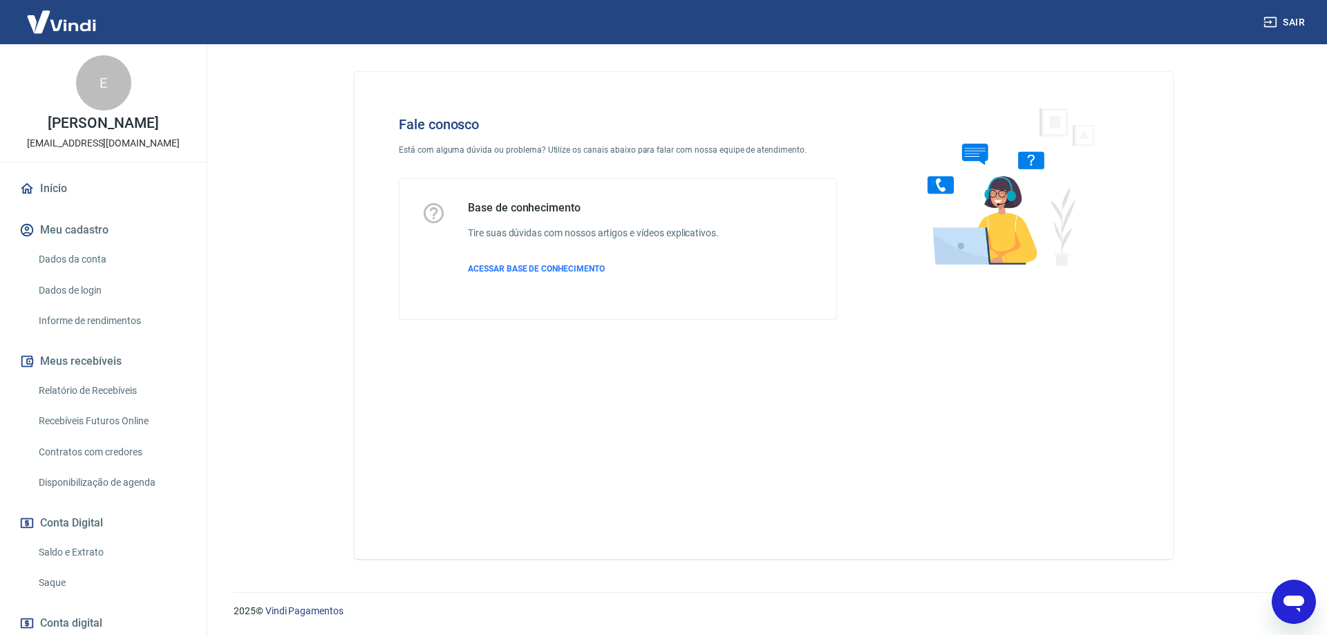
type textarea "x"
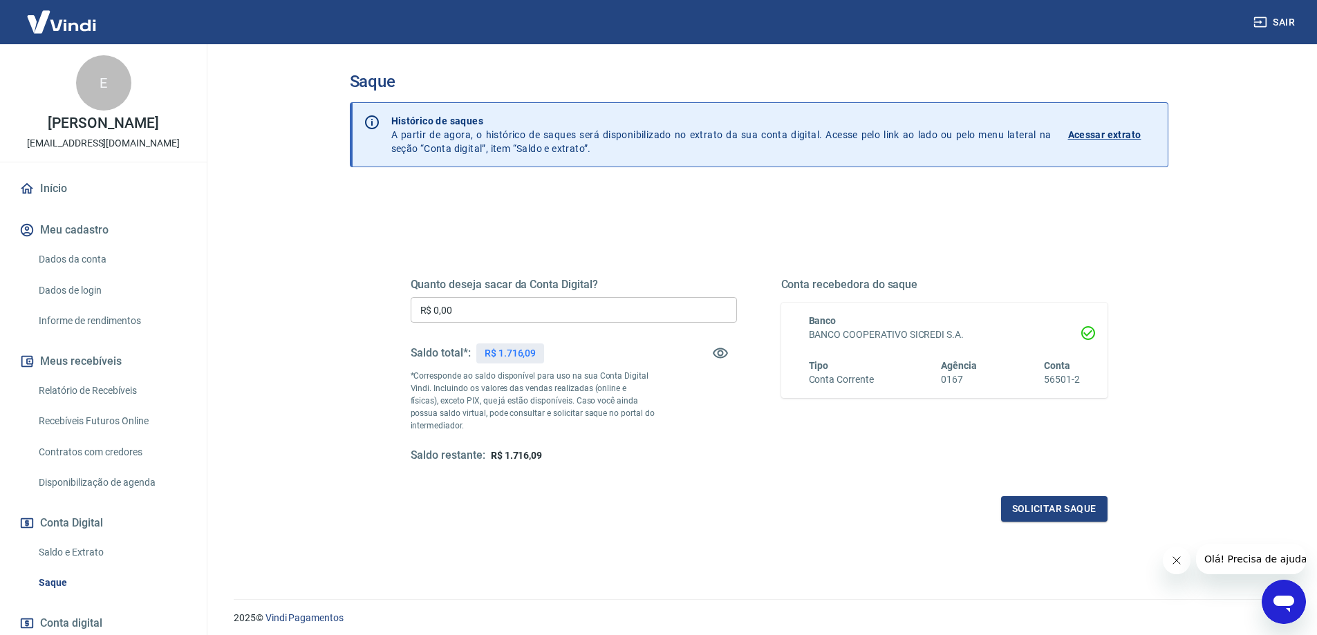
click at [1295, 594] on icon "Abrir janela de mensagens" at bounding box center [1283, 602] width 25 height 25
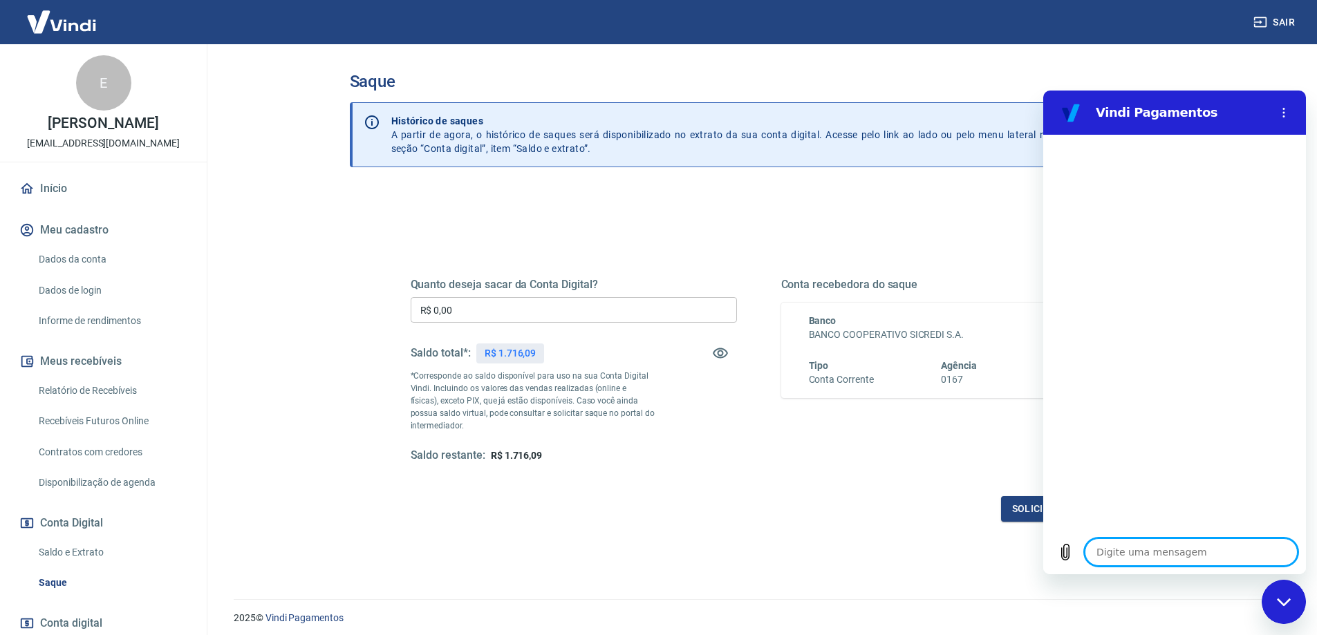
type textarea "F"
type textarea "x"
type textarea "Fa"
type textarea "x"
type textarea "Fal"
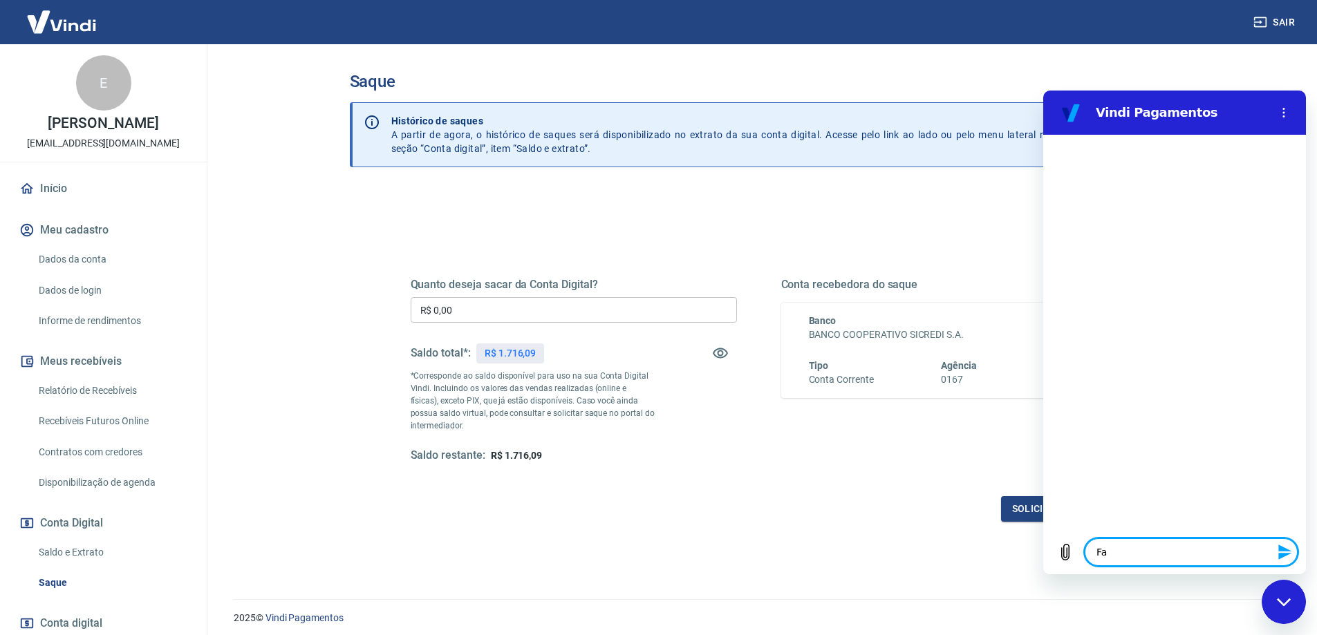
type textarea "x"
type textarea "Fa"
type textarea "x"
type textarea "Fal"
type textarea "x"
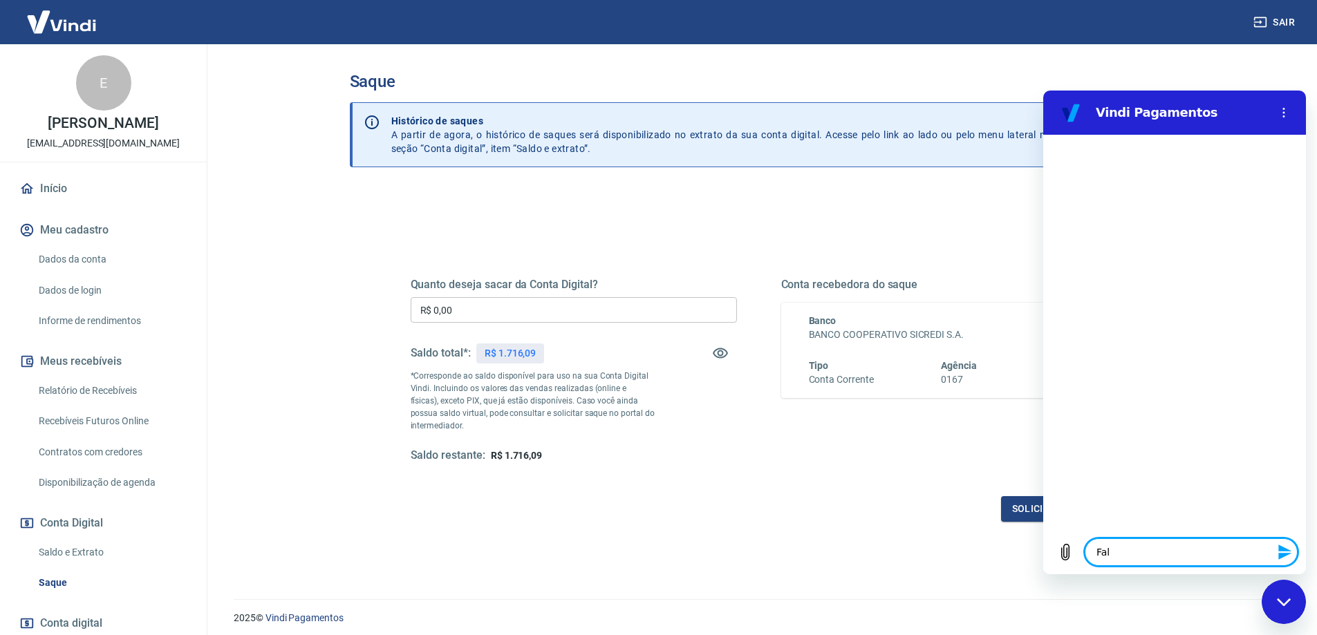
type textarea "Fala"
type textarea "x"
type textarea "Falar"
type textarea "x"
type textarea "Falara"
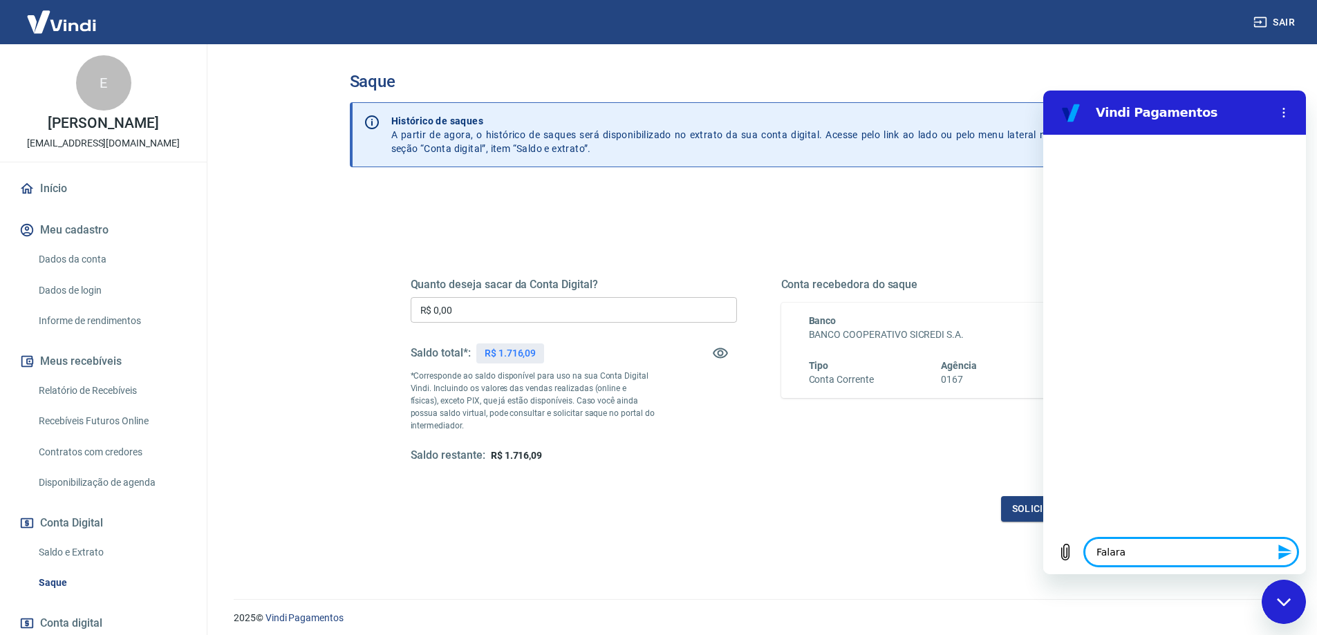
type textarea "x"
type textarea "Falar"
type textarea "x"
type textarea "Falar"
type textarea "x"
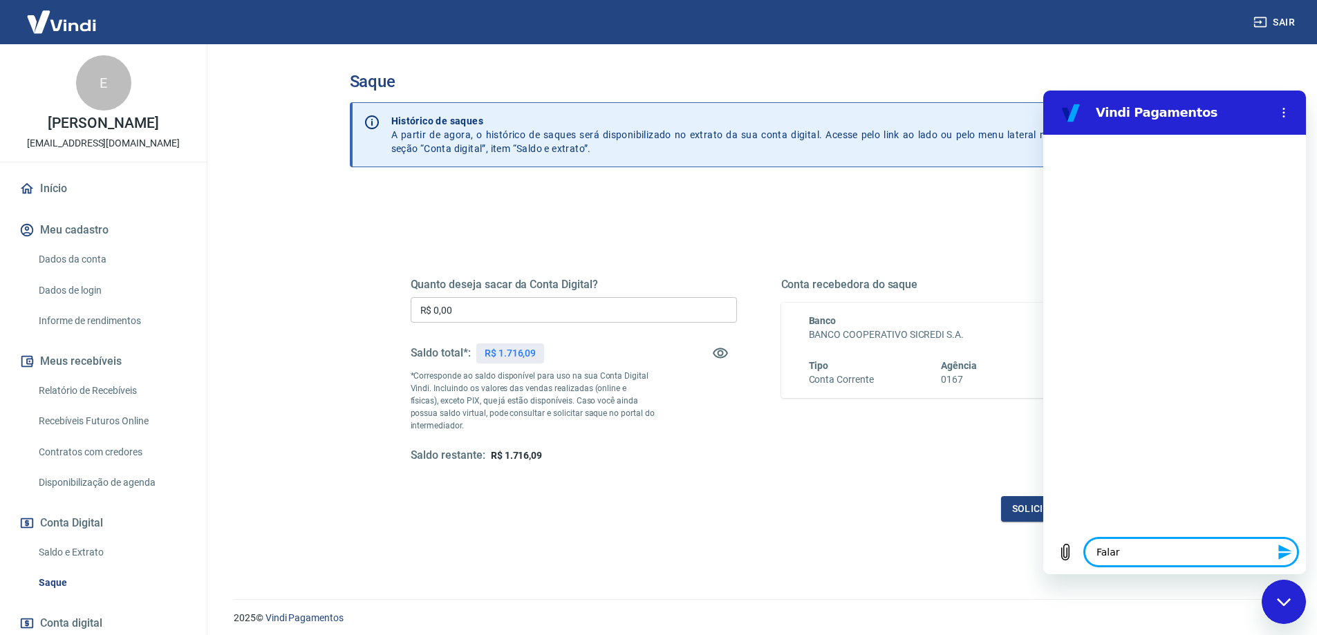
type textarea "Falar c"
type textarea "x"
type textarea "Falar co"
type textarea "x"
type textarea "Falar com"
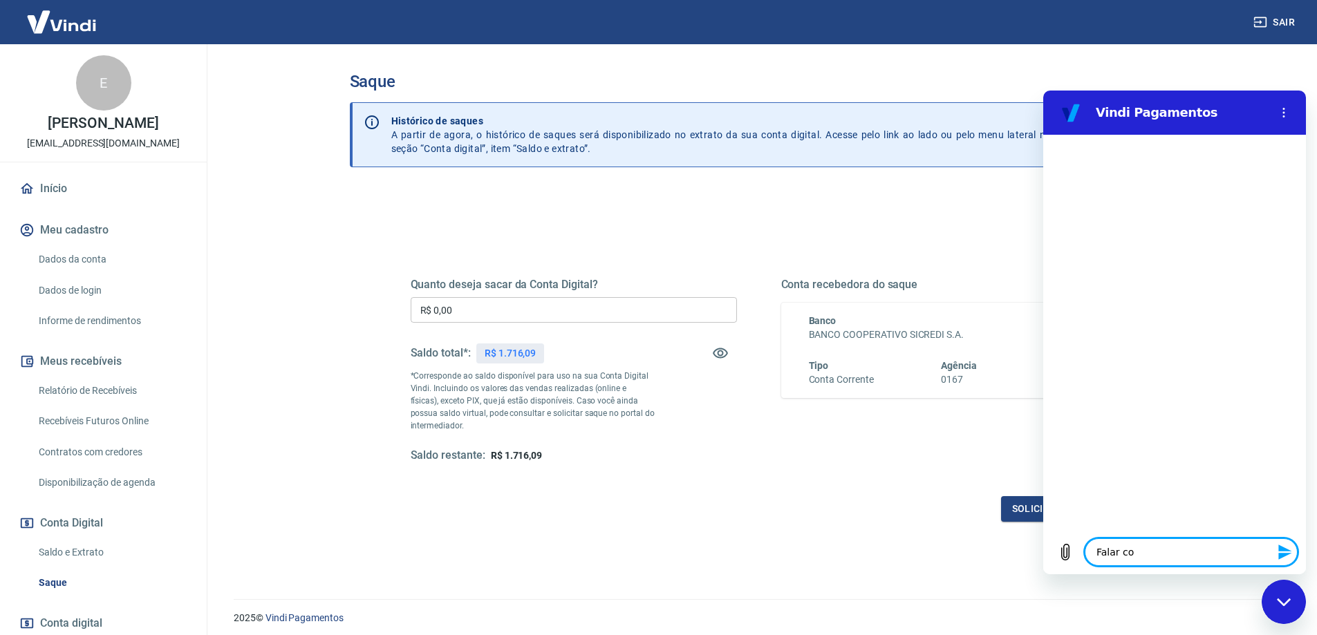
type textarea "x"
type textarea "Falar com"
type textarea "x"
type textarea "Falar com a"
type textarea "x"
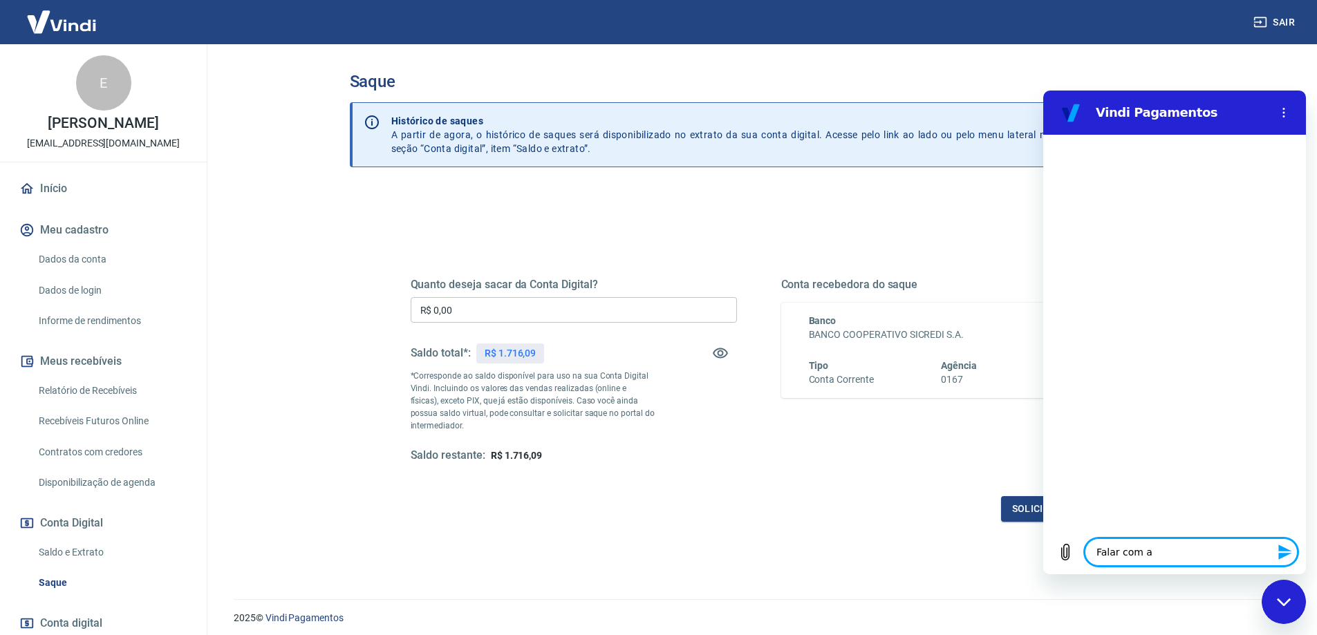
type textarea "Falar com at"
type textarea "x"
type textarea "Falar com ate"
type textarea "x"
type textarea "Falar com aten"
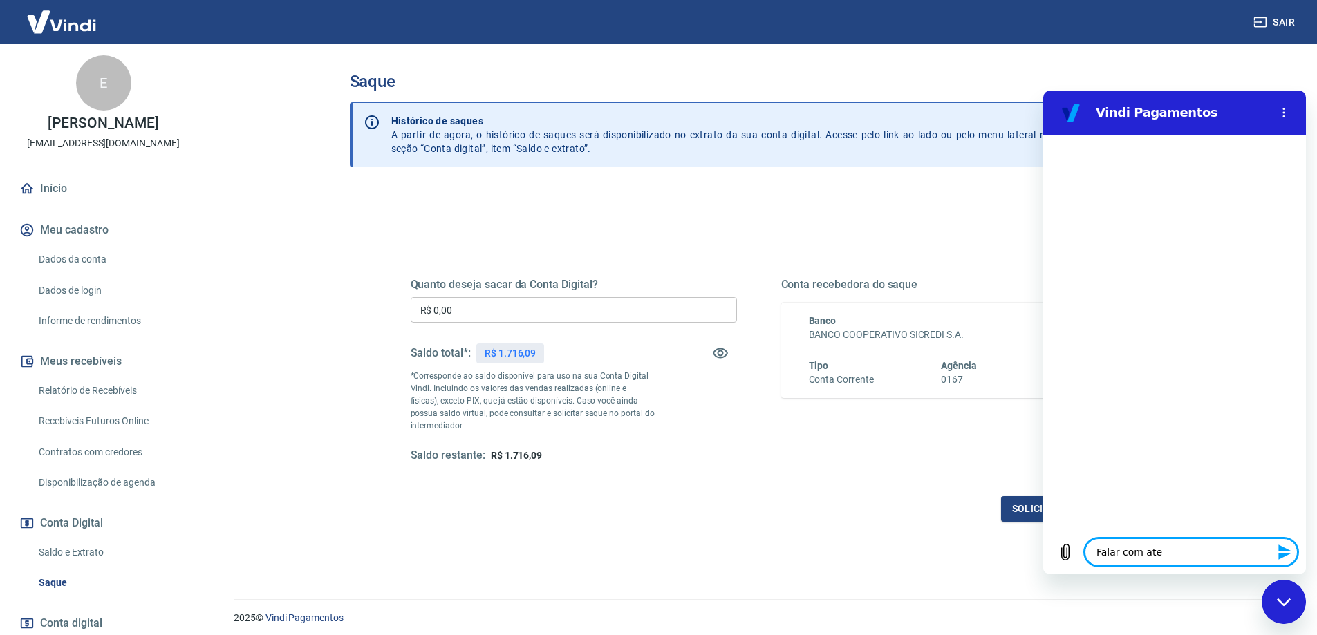
type textarea "x"
type textarea "Falar com atend"
type textarea "x"
type textarea "Falar com atende"
type textarea "x"
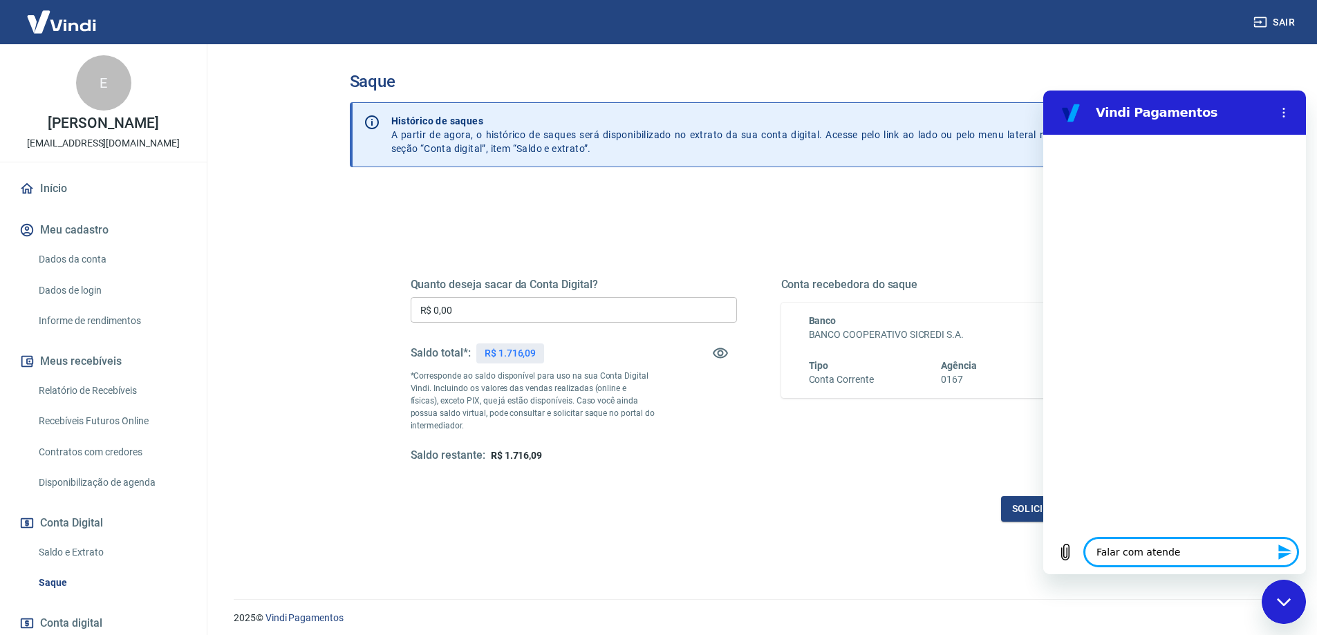
type textarea "Falar com atenden"
type textarea "x"
type textarea "Falar com atendent"
type textarea "x"
type textarea "Falar com atendente"
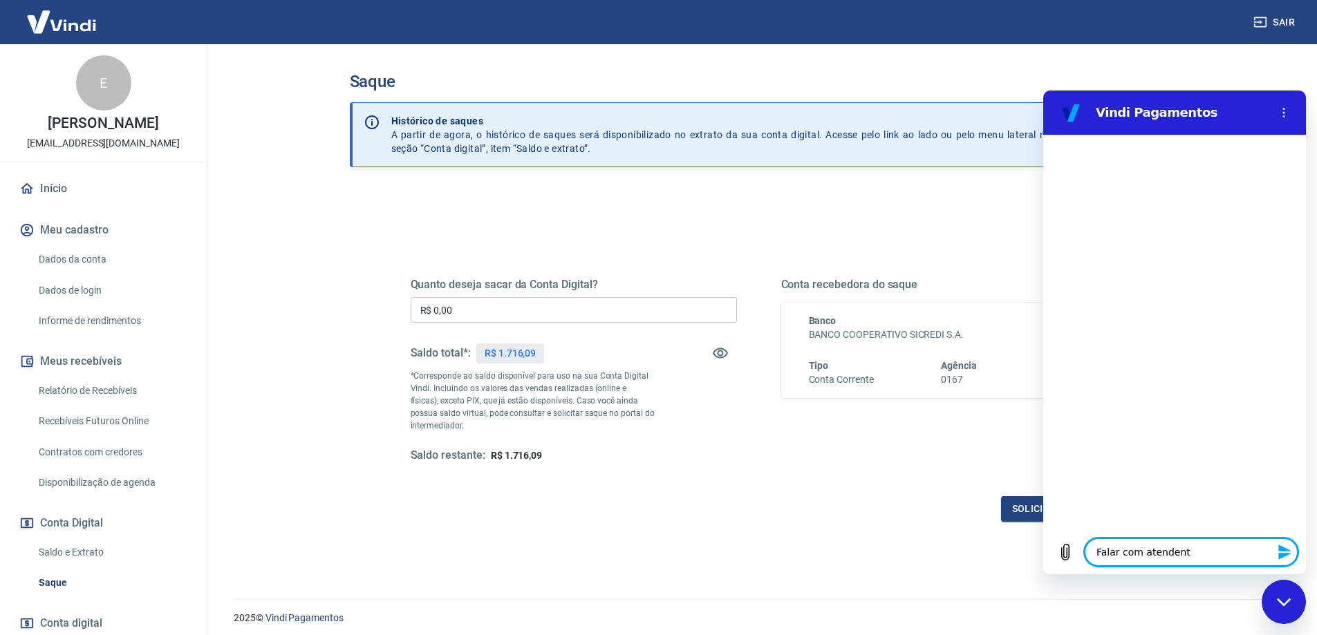
type textarea "x"
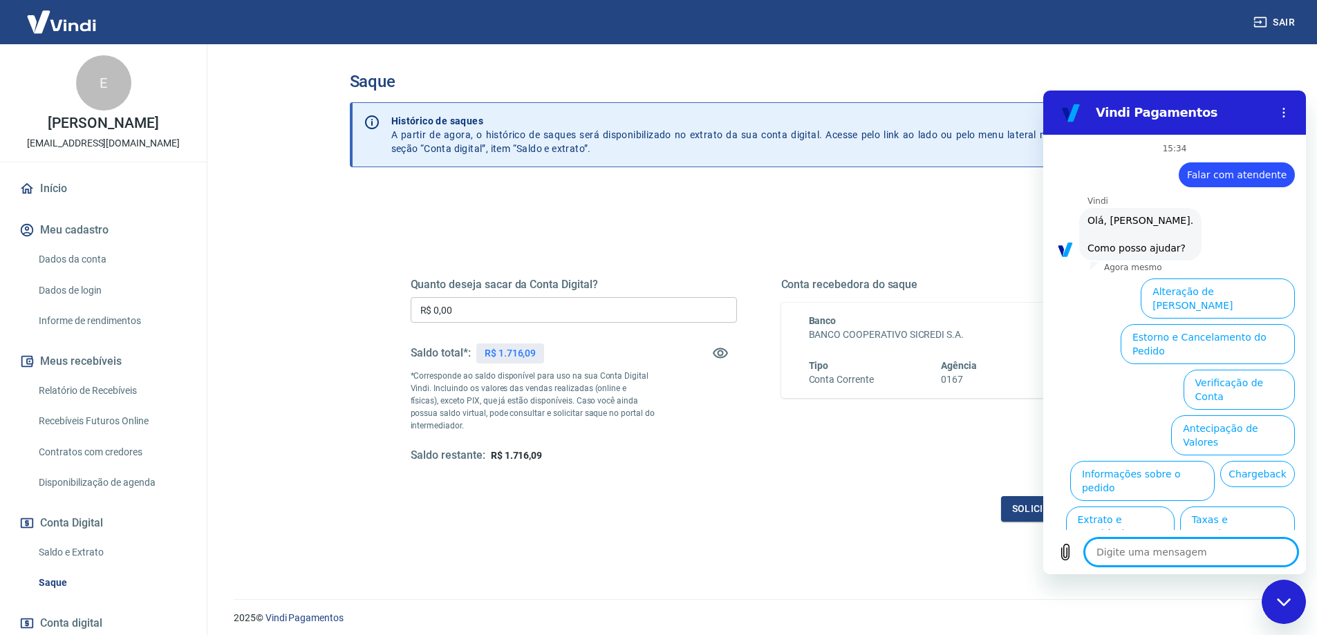
scroll to position [46, 0]
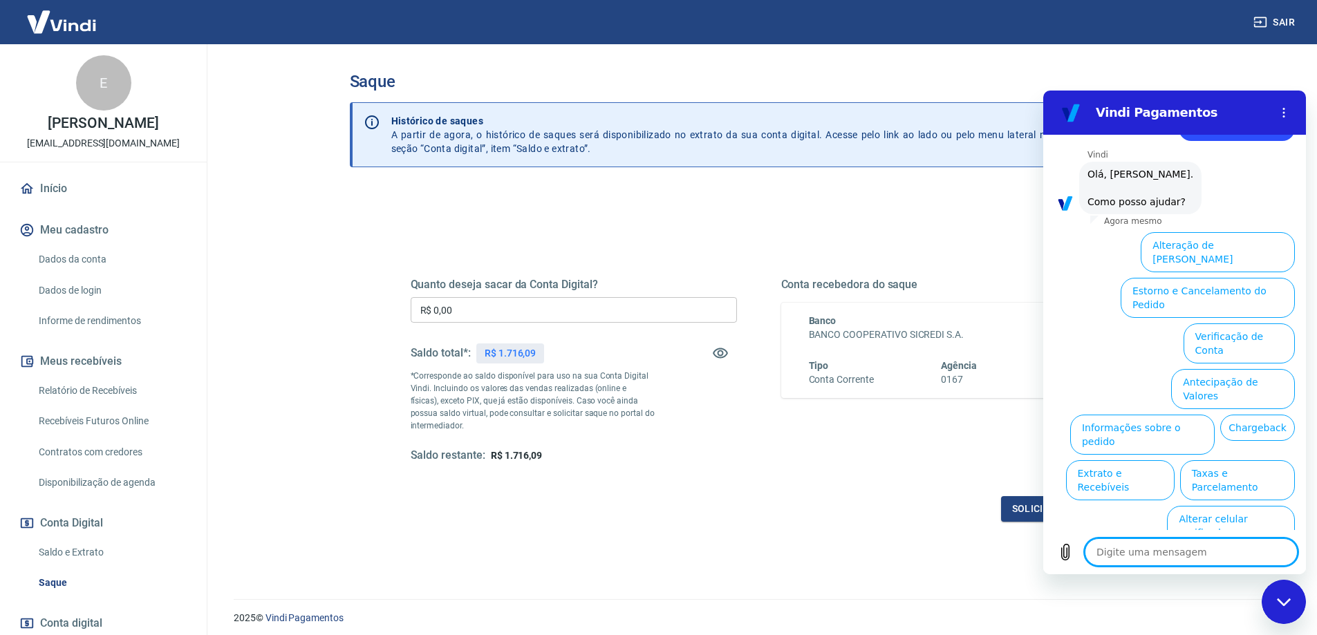
type textarea "x"
click at [1128, 552] on textarea at bounding box center [1190, 552] width 213 height 28
type textarea "a"
type textarea "x"
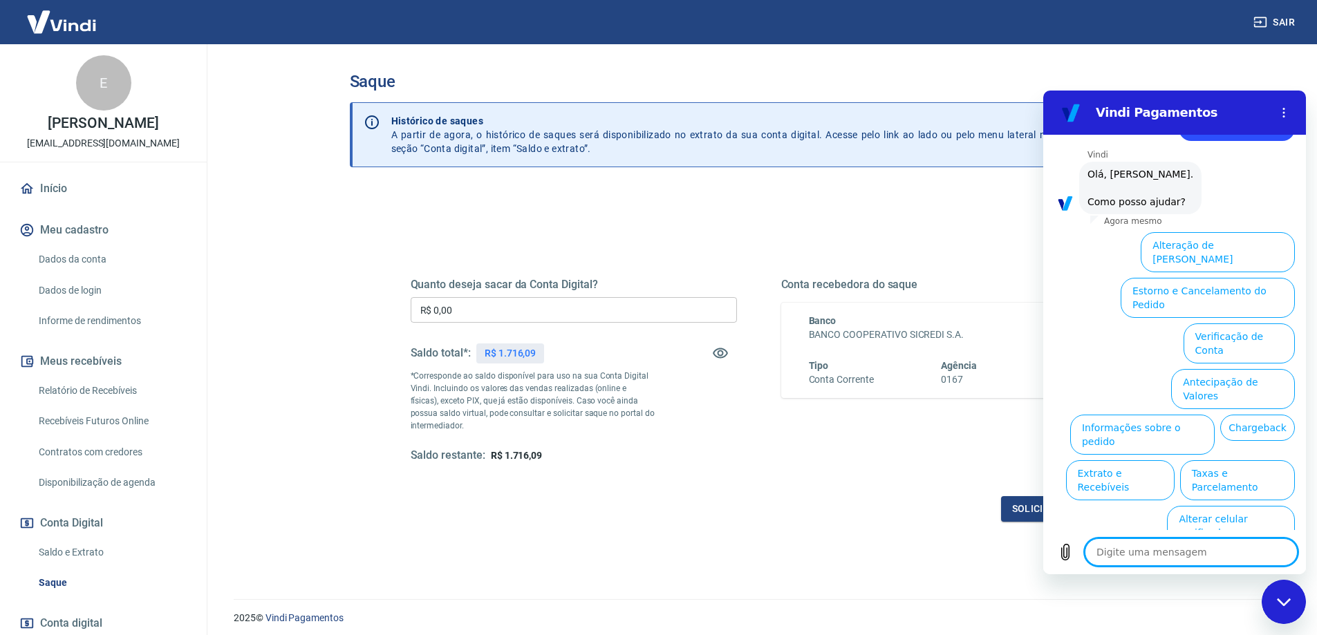
click at [1141, 558] on textarea at bounding box center [1190, 552] width 213 height 28
type textarea "a"
type textarea "x"
type textarea "aç"
type textarea "x"
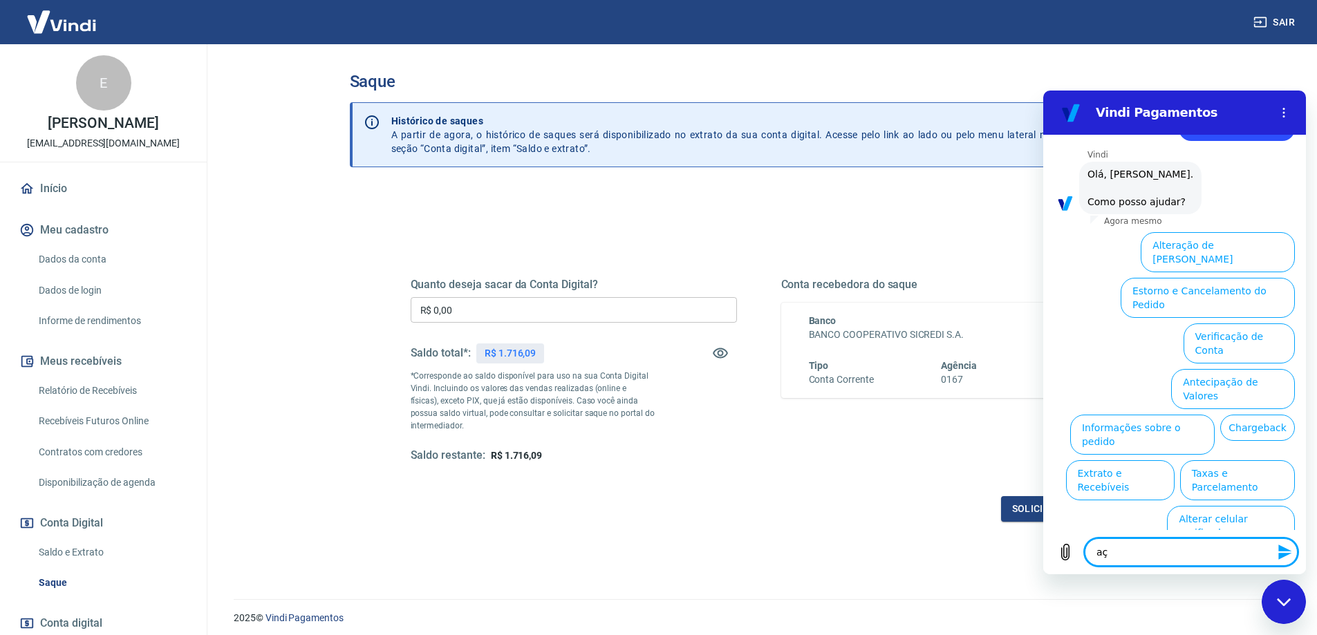
type textarea "açt"
type textarea "x"
type textarea "açte"
type textarea "x"
type textarea "açter"
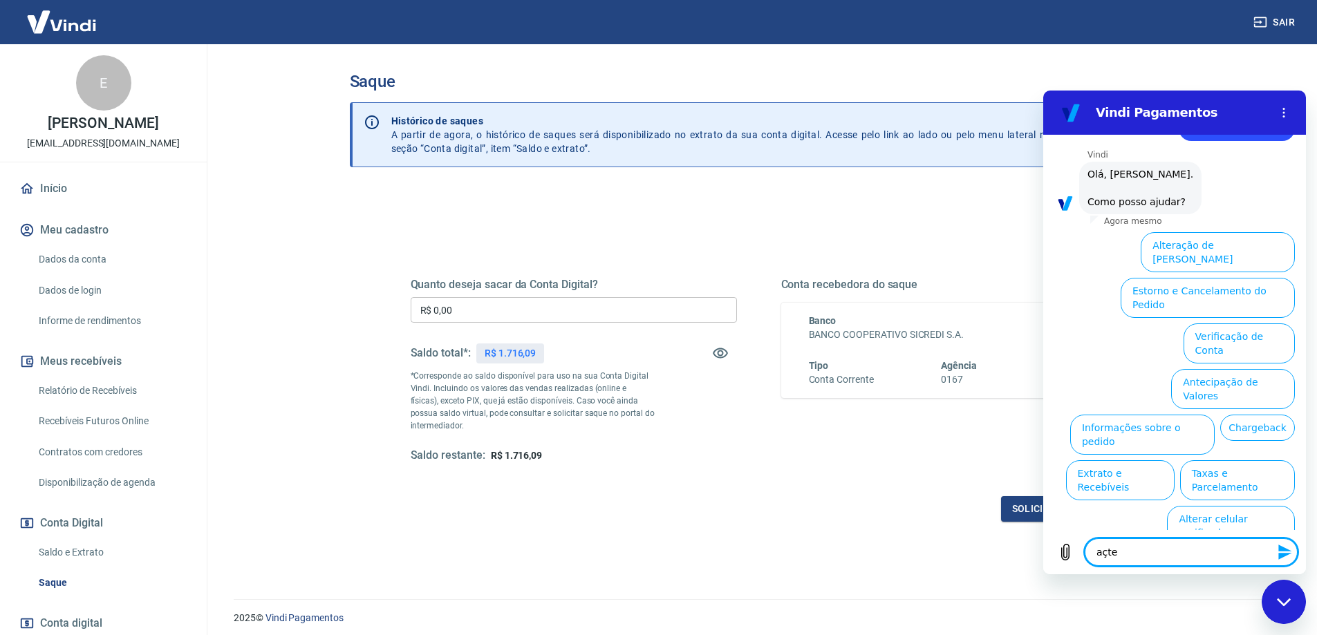
type textarea "x"
type textarea "açtera"
type textarea "x"
type textarea "açterar"
type textarea "x"
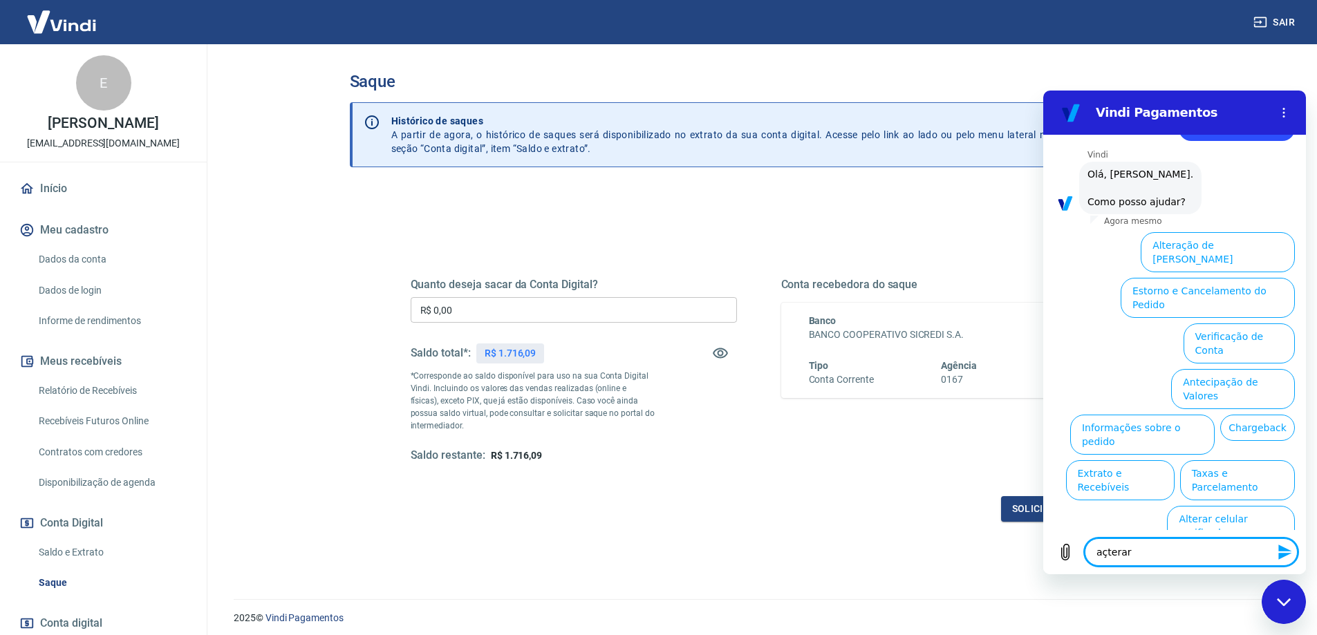
type textarea "açtera"
type textarea "x"
type textarea "açter"
type textarea "x"
type textarea "açte"
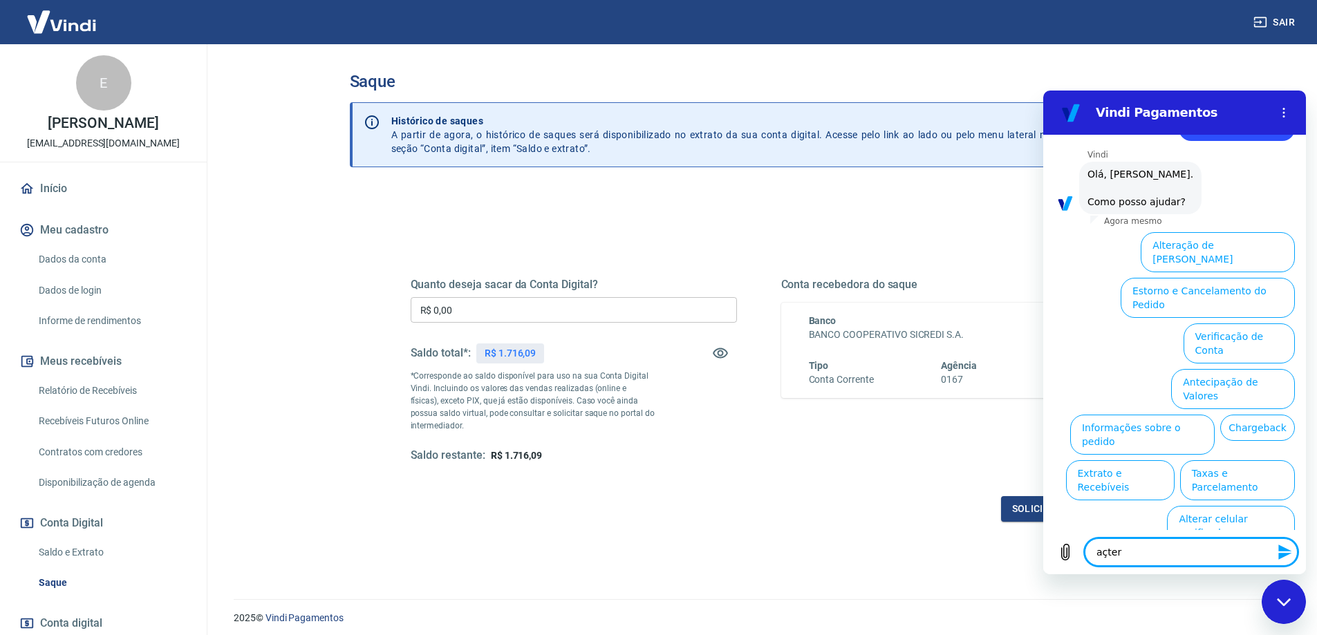
type textarea "x"
type textarea "açt"
type textarea "x"
type textarea "aç"
type textarea "x"
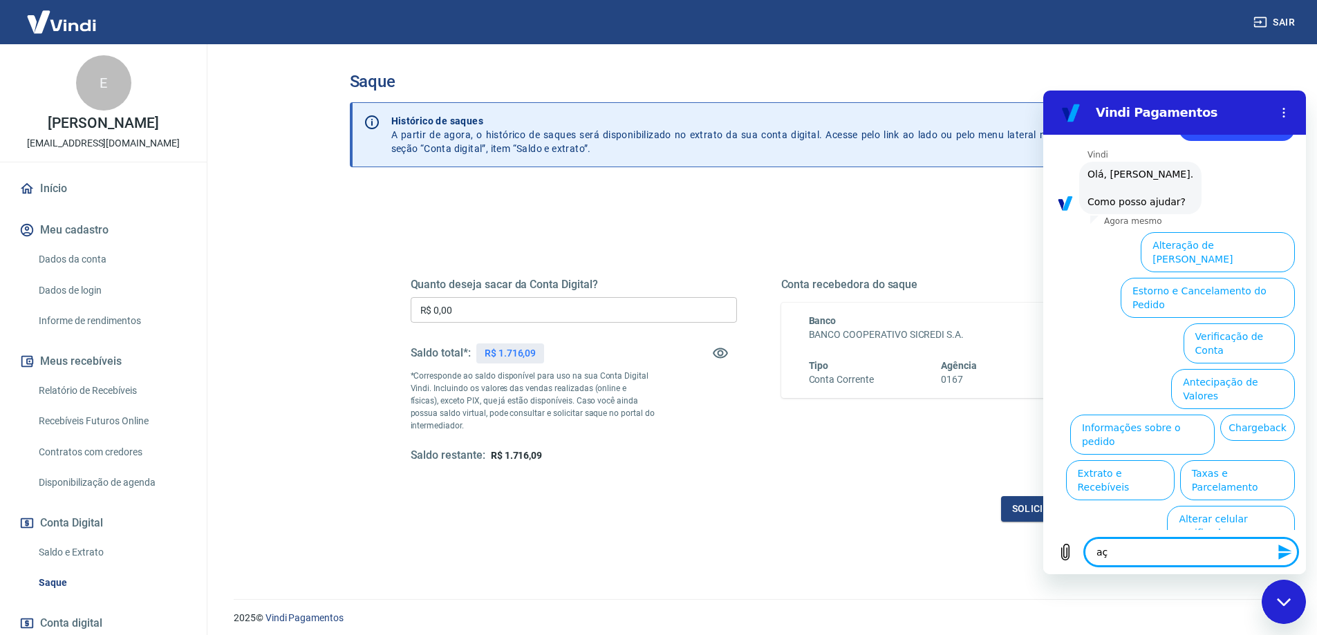
type textarea "a"
type textarea "x"
type textarea "f"
type textarea "x"
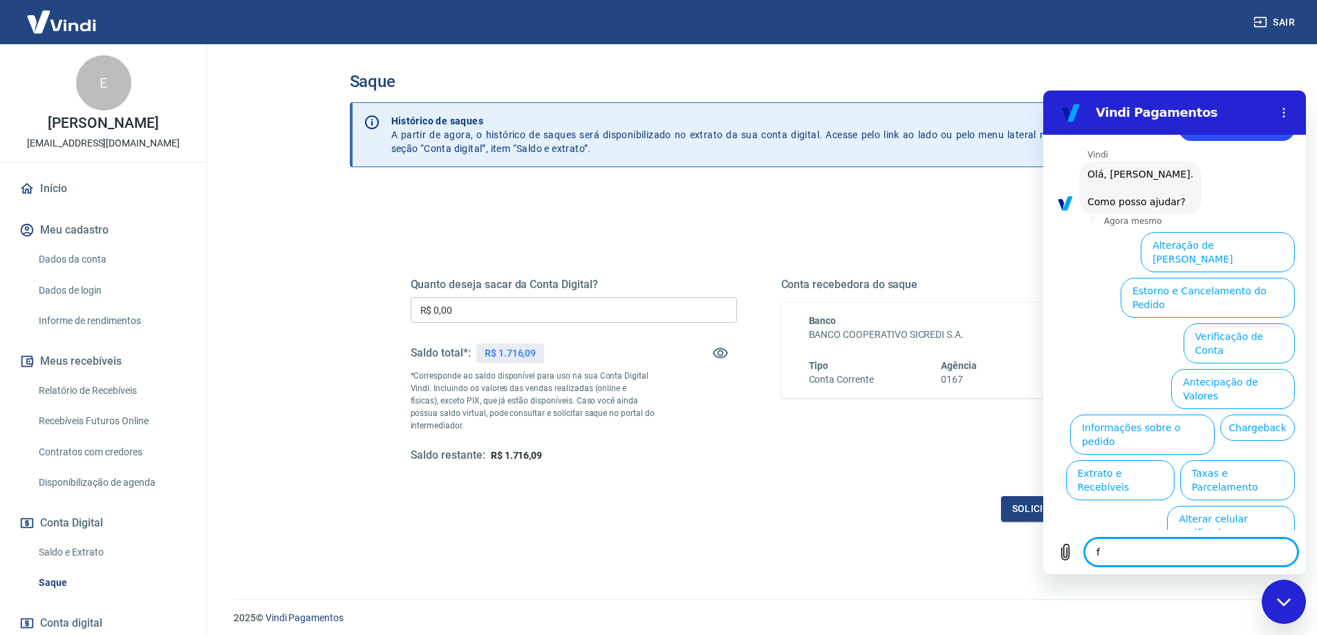
type textarea "fa"
type textarea "x"
type textarea "fal"
type textarea "x"
type textarea "fala"
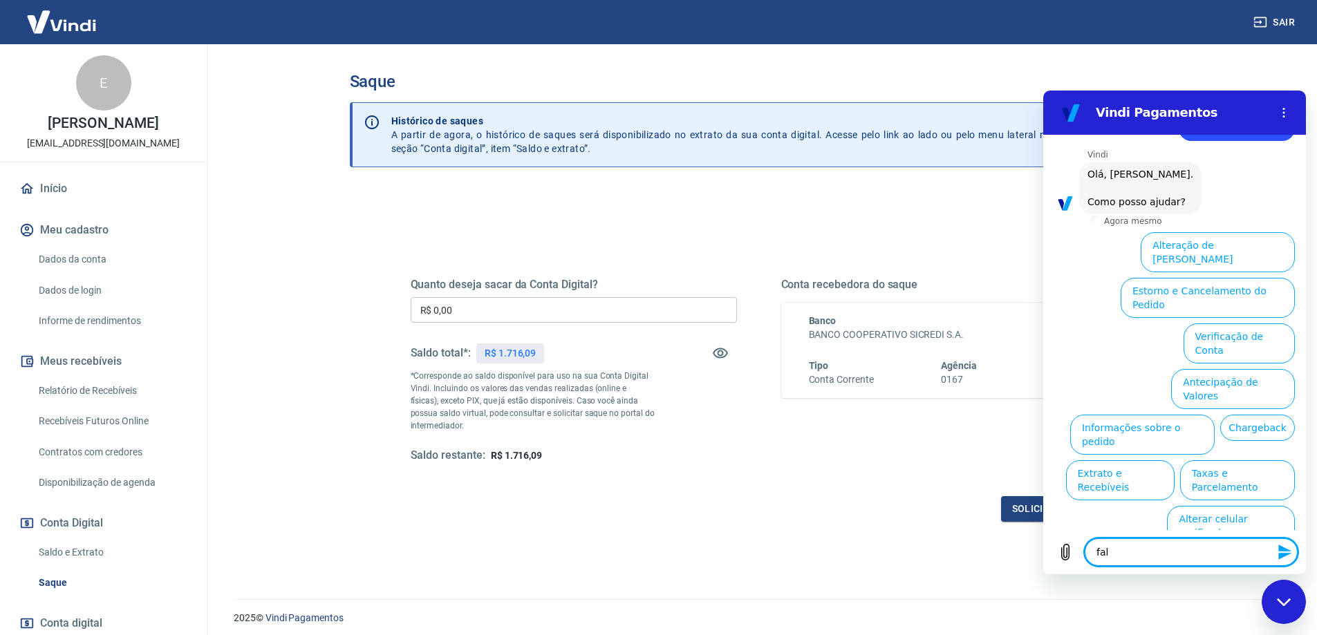
type textarea "x"
type textarea "falar"
type textarea "x"
type textarea "falar"
type textarea "x"
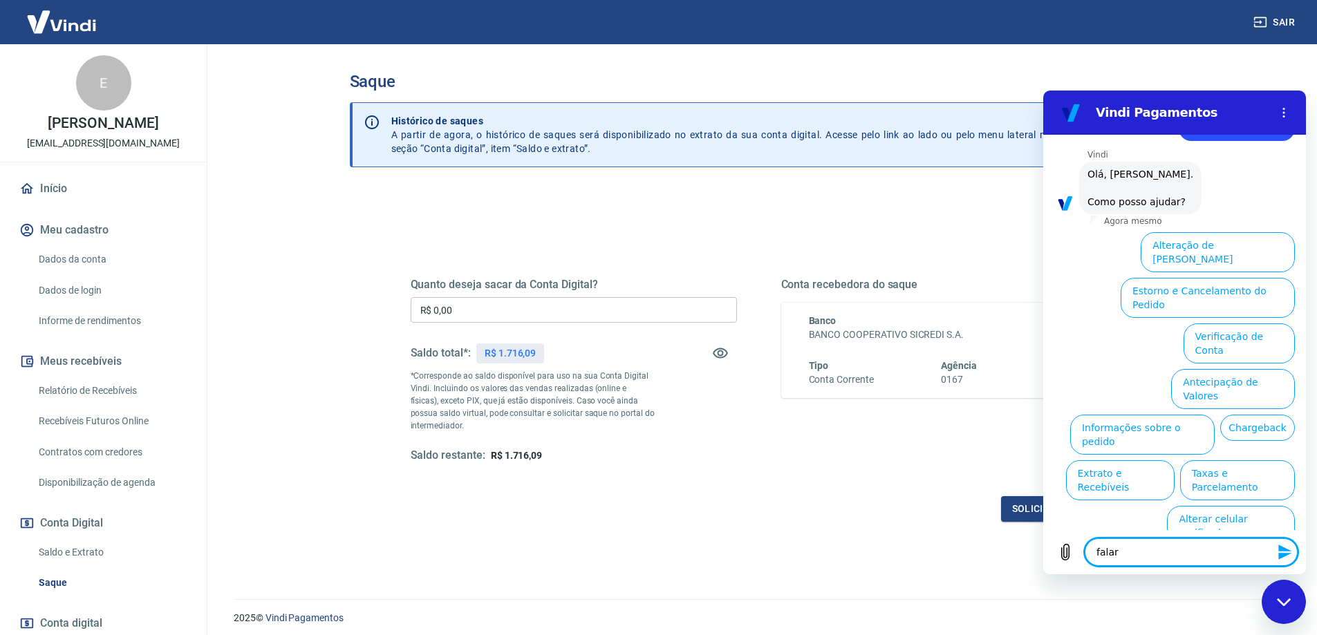
type textarea "falar c"
type textarea "x"
type textarea "falar co"
type textarea "x"
type textarea "falar com"
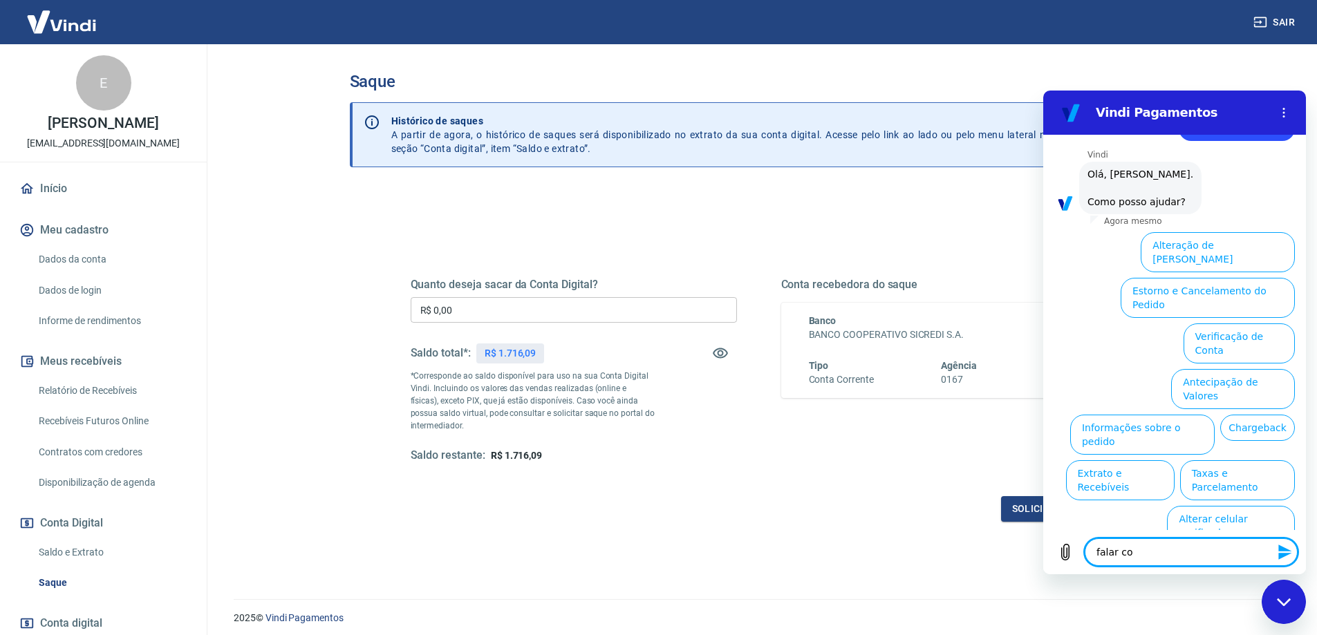
type textarea "x"
type textarea "falar com"
type textarea "x"
type textarea "falar com a"
type textarea "x"
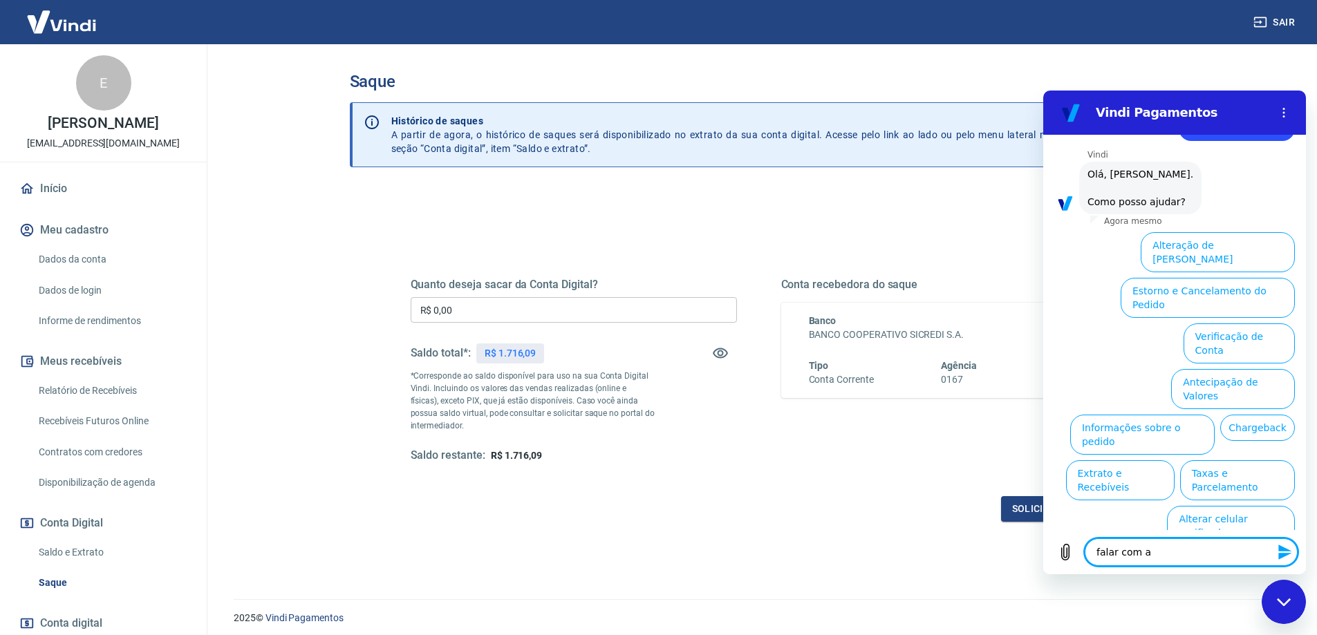
type textarea "falar com at"
type textarea "x"
type textarea "falar com ate"
type textarea "x"
type textarea "falar com aten"
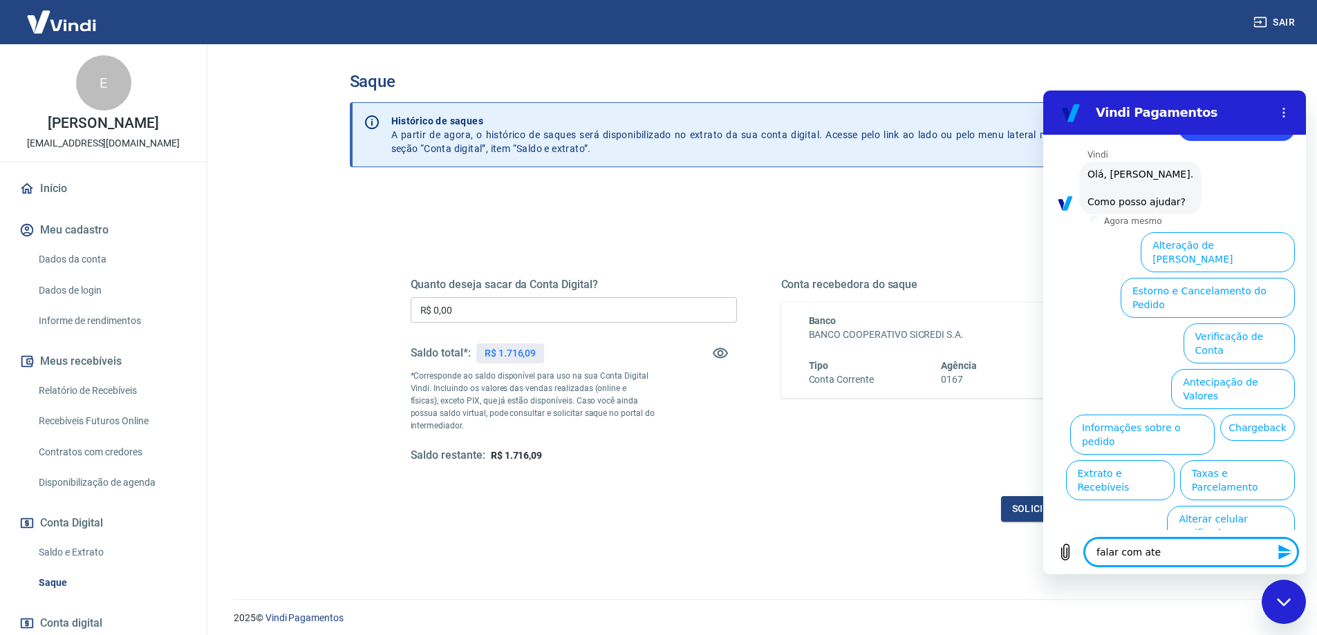
type textarea "x"
type textarea "falar com atend"
type textarea "x"
type textarea "falar com atende"
type textarea "x"
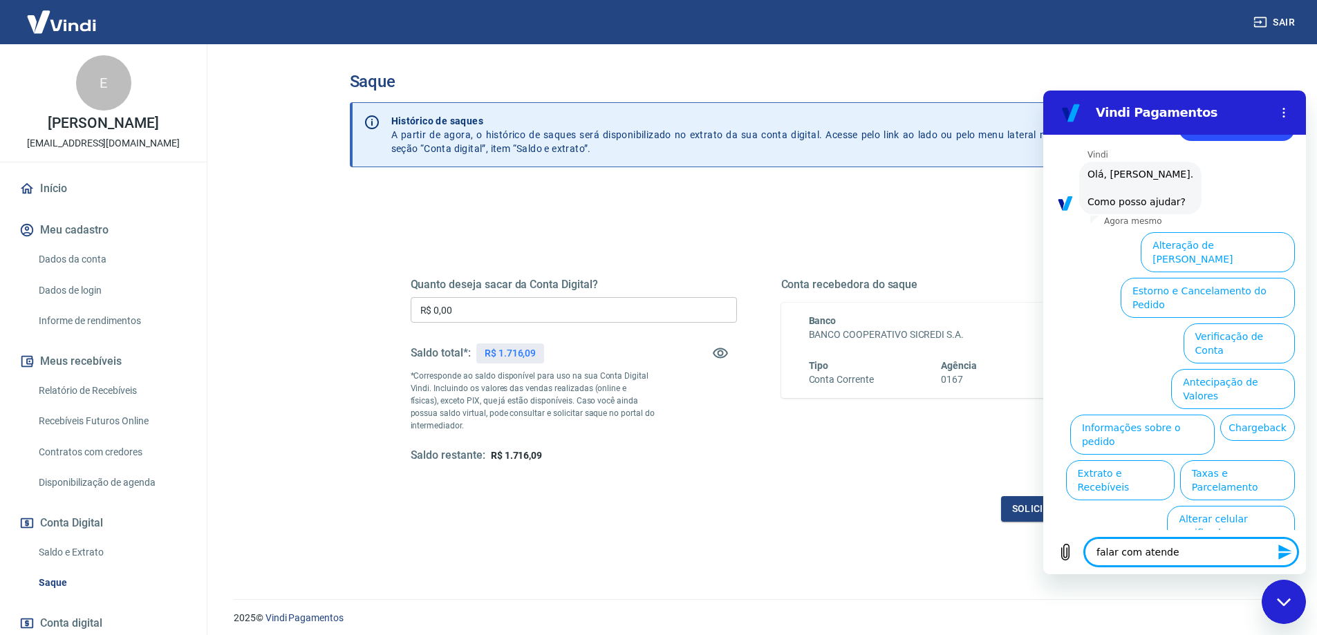
type textarea "falar com atenden"
type textarea "x"
type textarea "falar com atendent"
type textarea "x"
type textarea "falar com atendente"
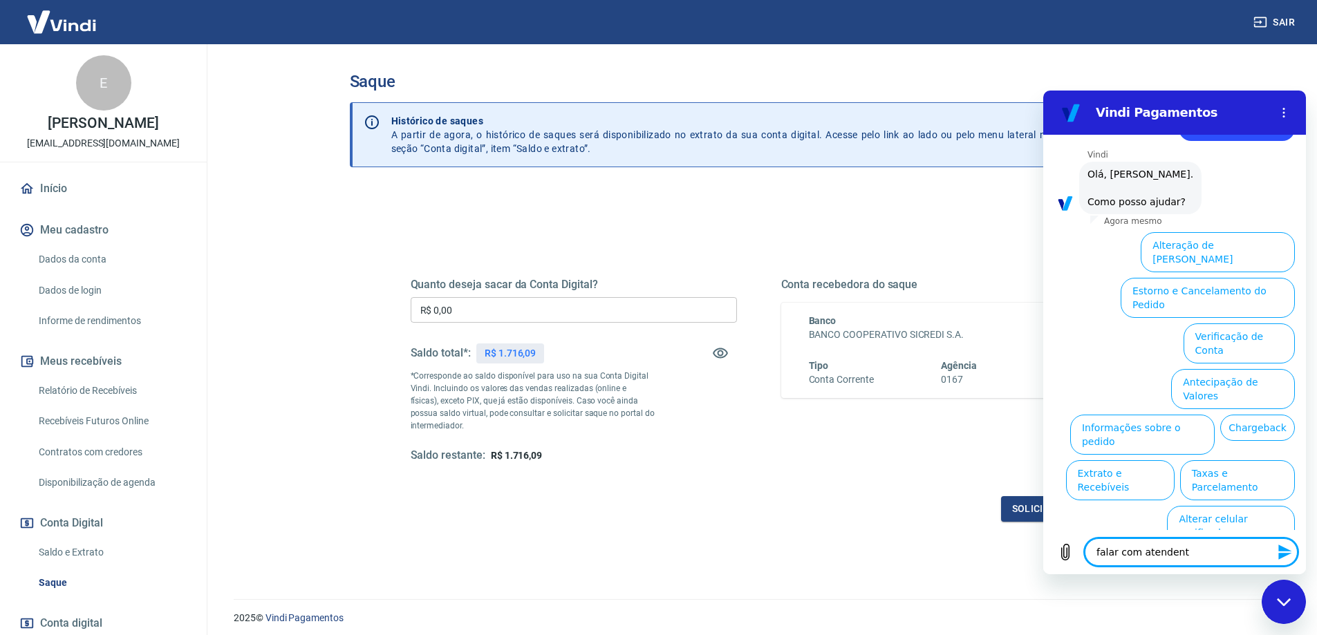
type textarea "x"
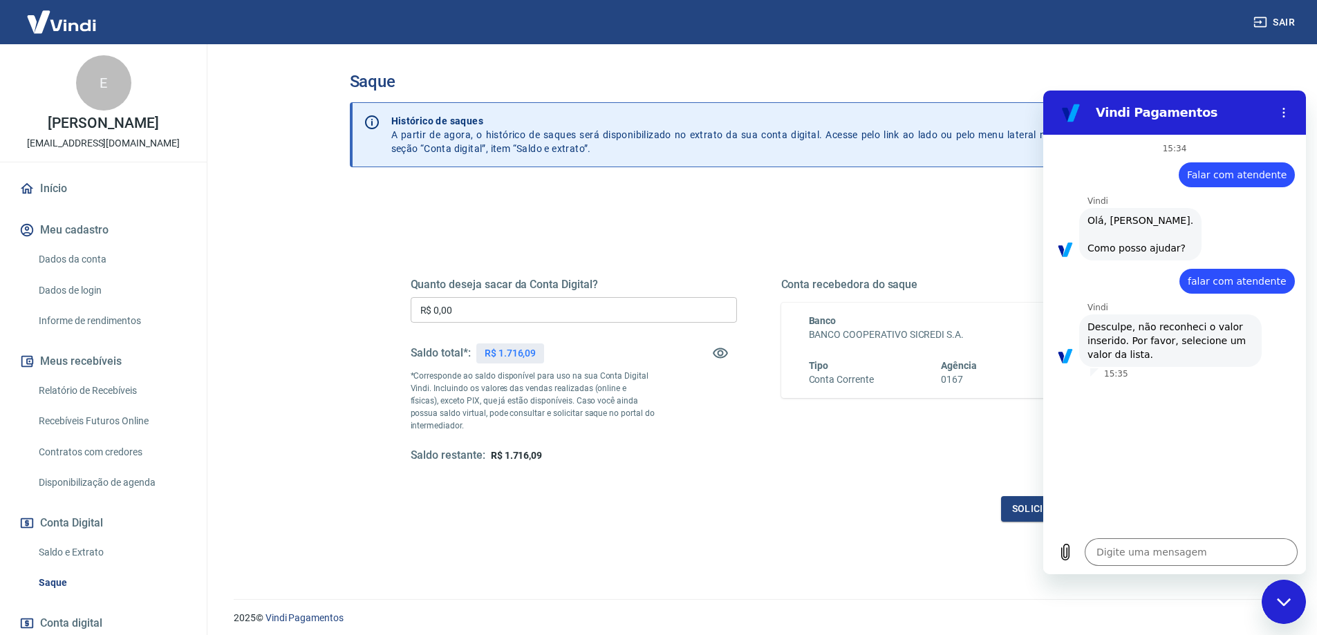
type textarea "x"
